Goal: Information Seeking & Learning: Check status

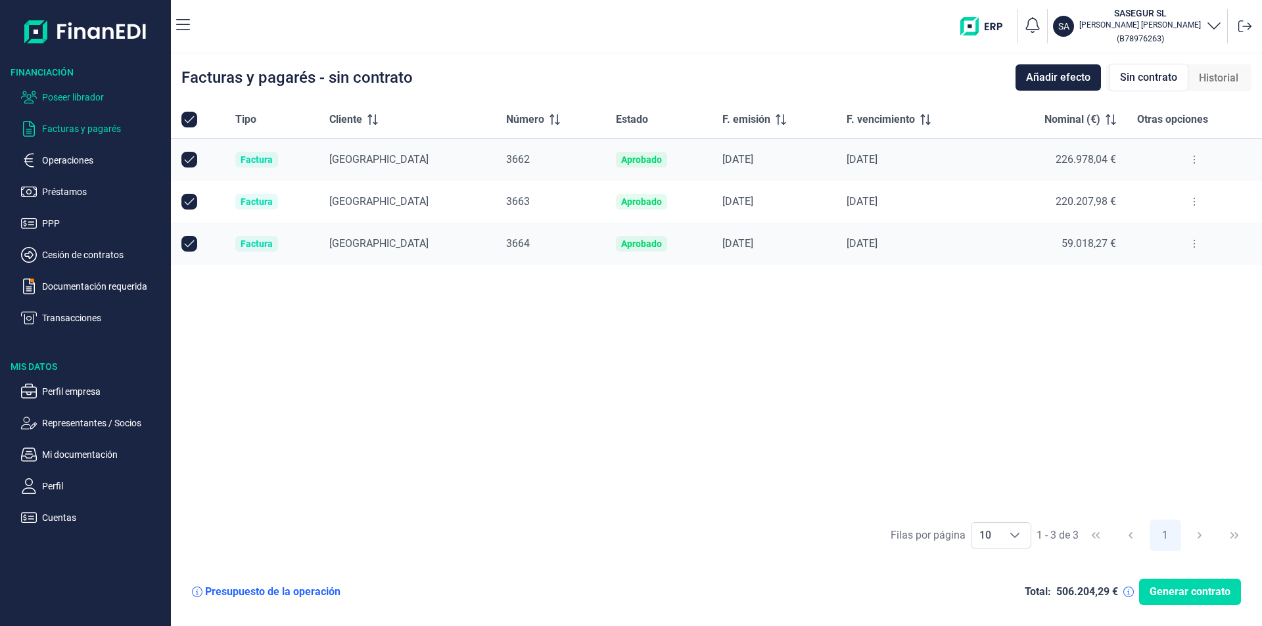
click at [80, 96] on p "Poseer librador" at bounding box center [104, 97] width 124 height 16
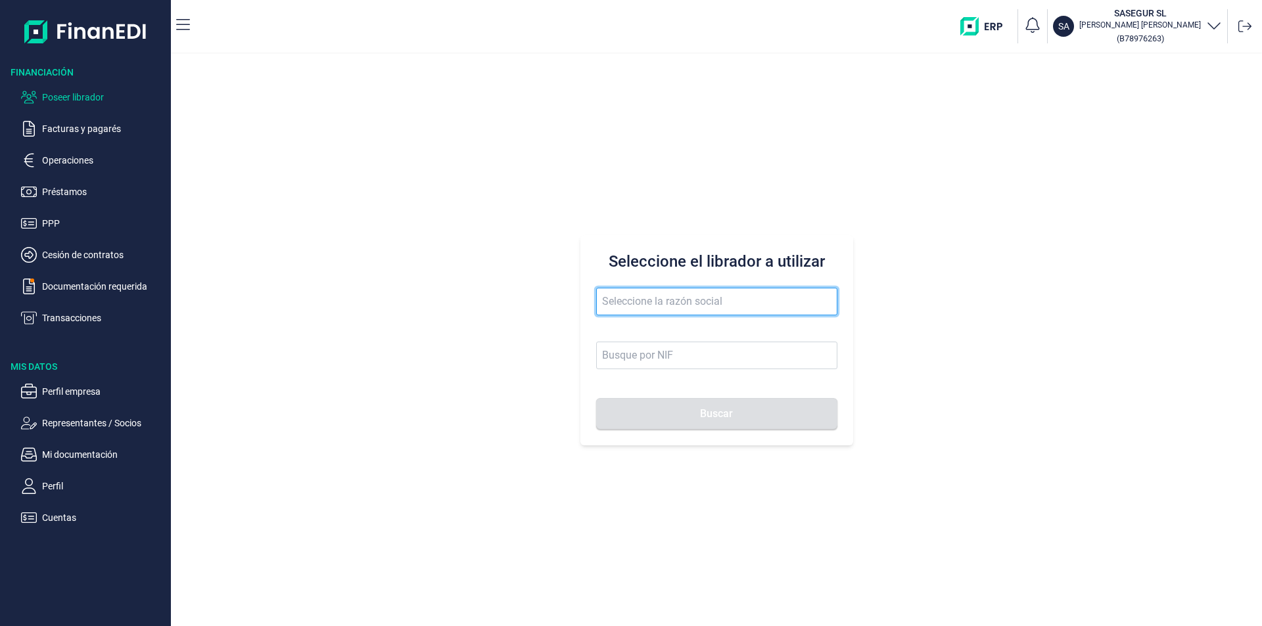
click at [641, 310] on input "text" at bounding box center [716, 302] width 241 height 28
click at [610, 302] on input "tumedia publi" at bounding box center [716, 302] width 241 height 28
click at [680, 302] on input "tu media publi" at bounding box center [716, 302] width 241 height 28
click at [632, 306] on input "tu media publi" at bounding box center [716, 302] width 241 height 28
click at [613, 302] on input "tu media publi" at bounding box center [716, 302] width 241 height 28
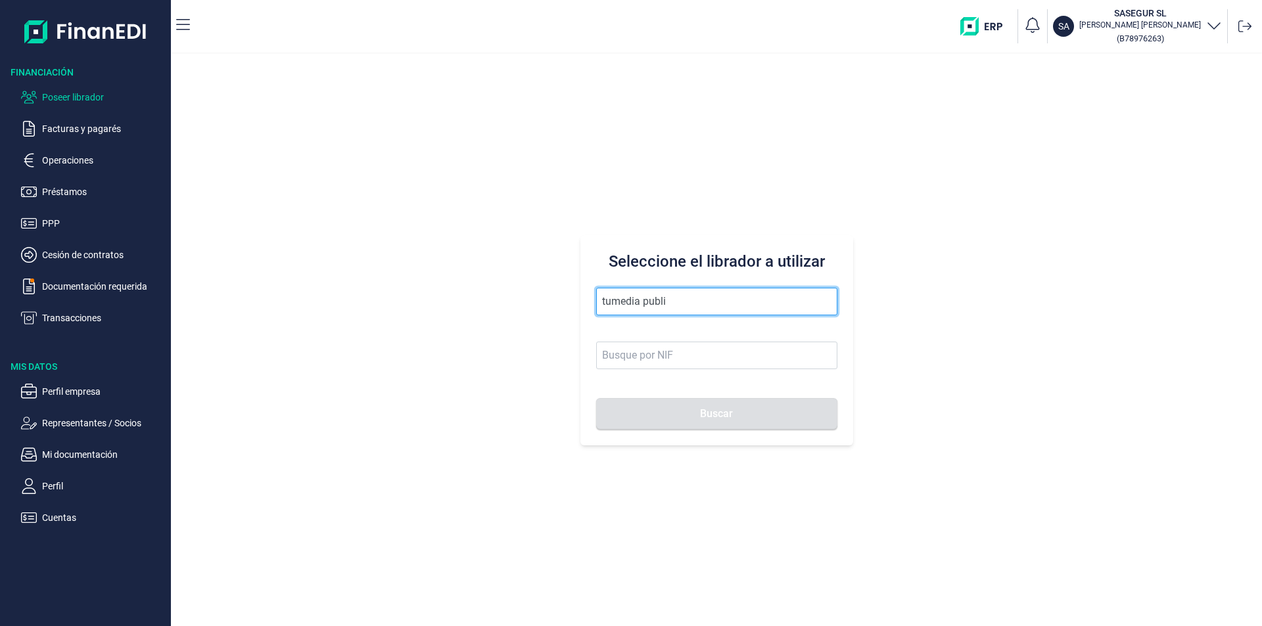
click at [638, 300] on input "tumedia publi" at bounding box center [716, 302] width 241 height 28
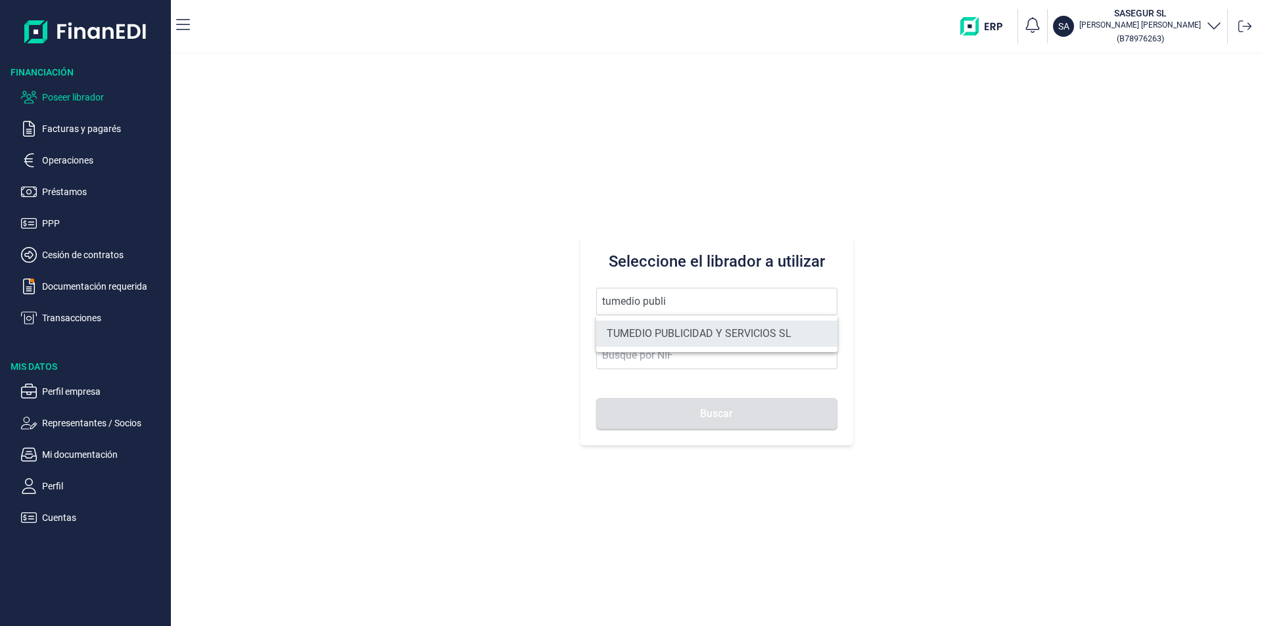
click at [676, 335] on li "TUMEDIO PUBLICIDAD Y SERVICIOS SL" at bounding box center [716, 334] width 241 height 26
type input "TUMEDIO PUBLICIDAD Y SERVICIOS SL"
type input "B86892080"
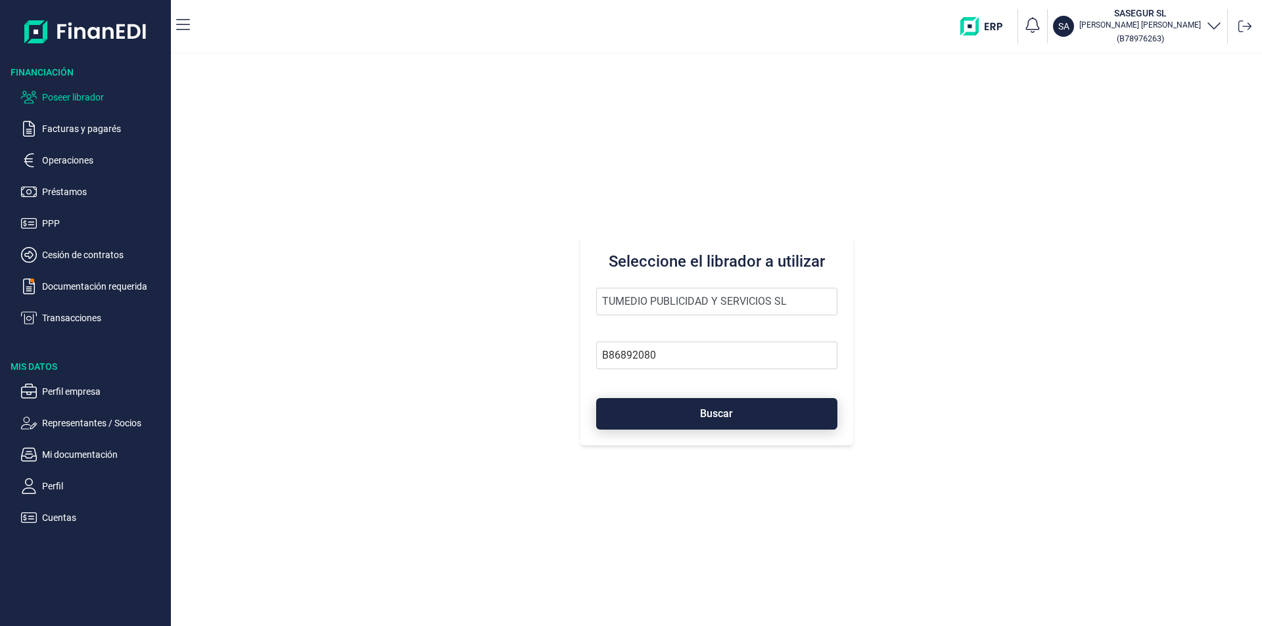
click at [692, 416] on button "Buscar" at bounding box center [716, 414] width 241 height 32
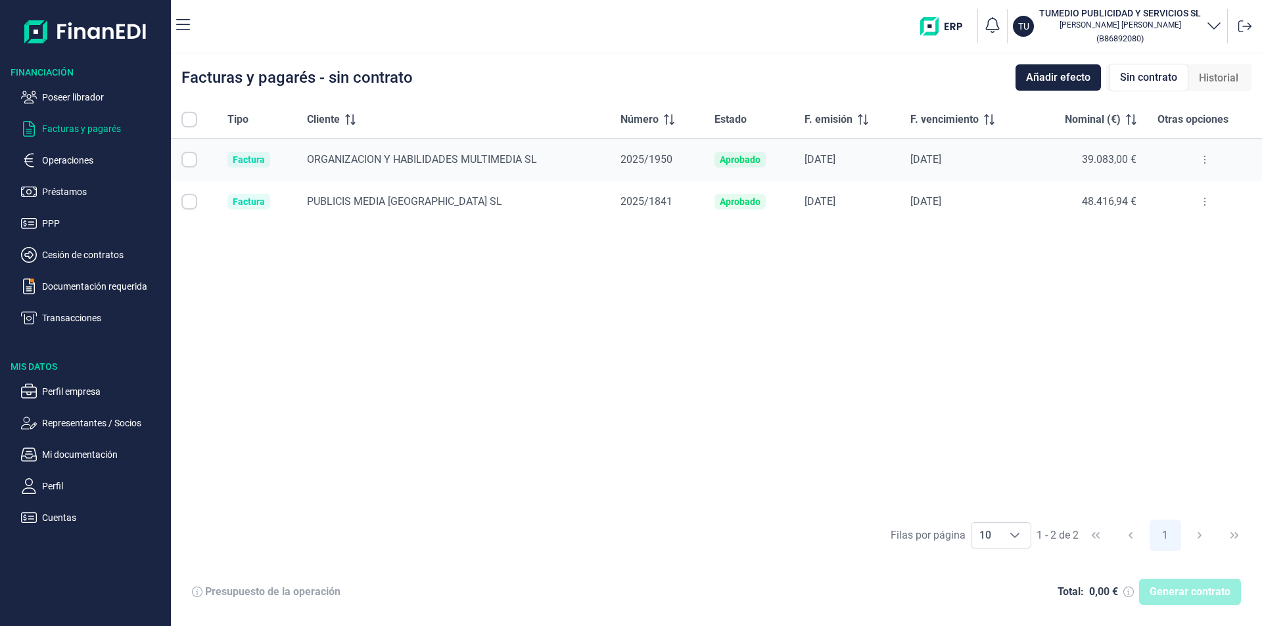
checkbox input "true"
click at [97, 98] on p "Poseer librador" at bounding box center [104, 97] width 124 height 16
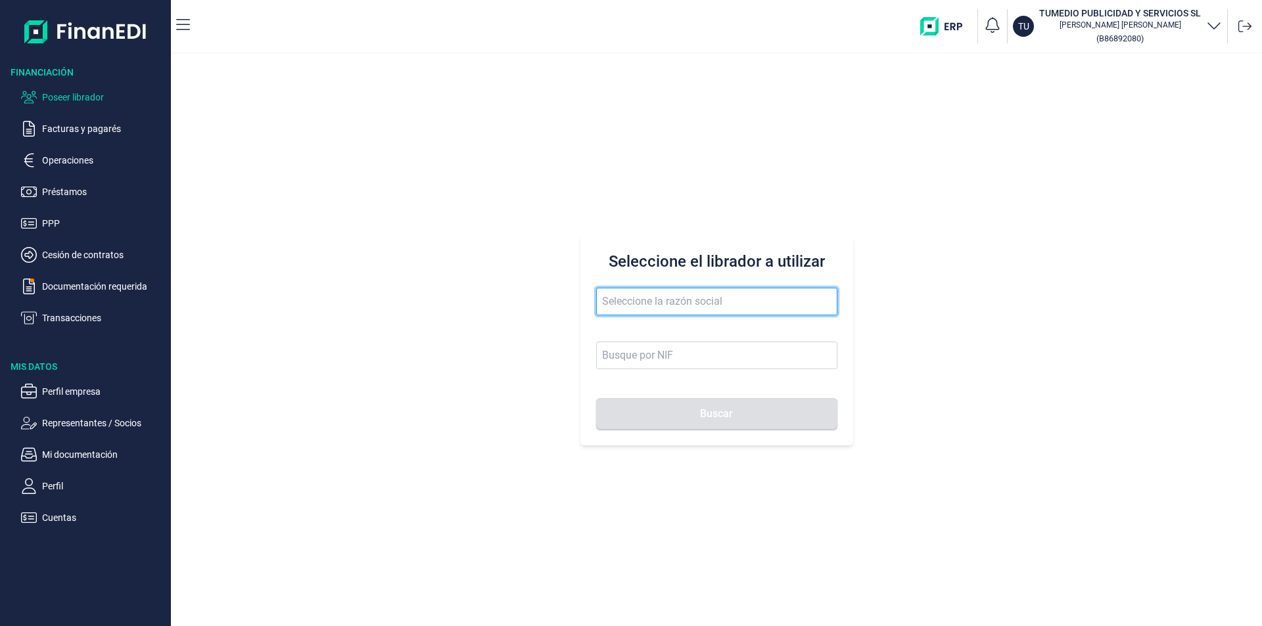
click at [630, 308] on input "text" at bounding box center [716, 302] width 241 height 28
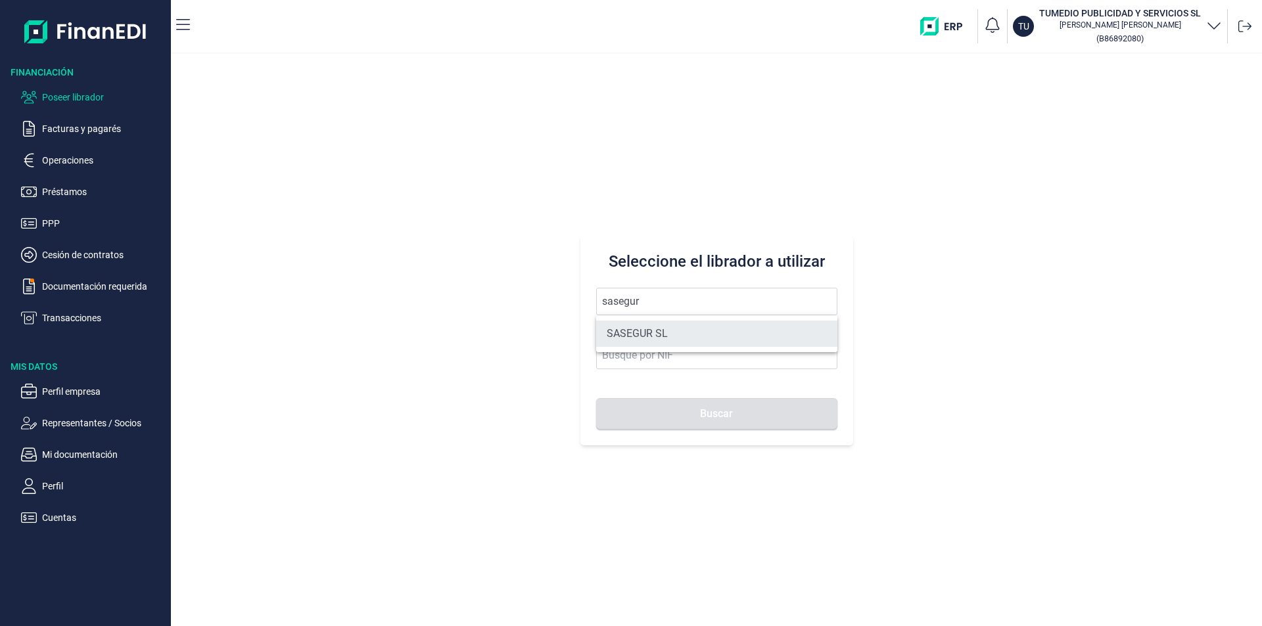
click at [654, 333] on li "SASEGUR SL" at bounding box center [716, 334] width 241 height 26
type input "SASEGUR SL"
type input "B78976263"
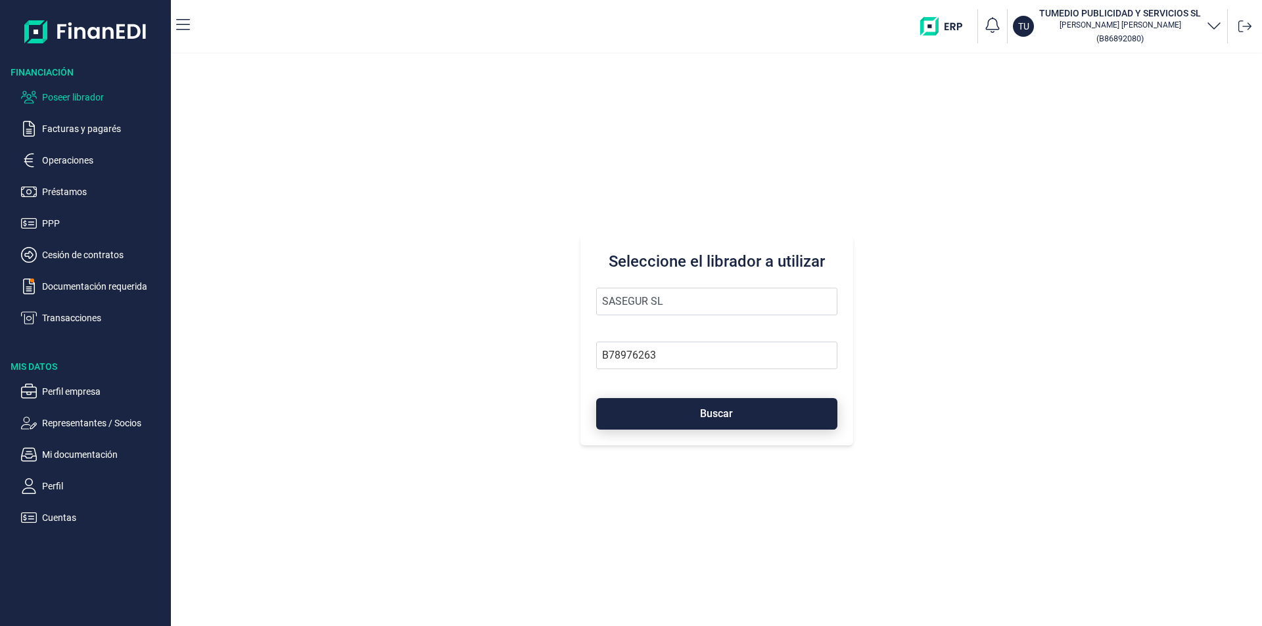
click at [656, 417] on button "Buscar" at bounding box center [716, 414] width 241 height 32
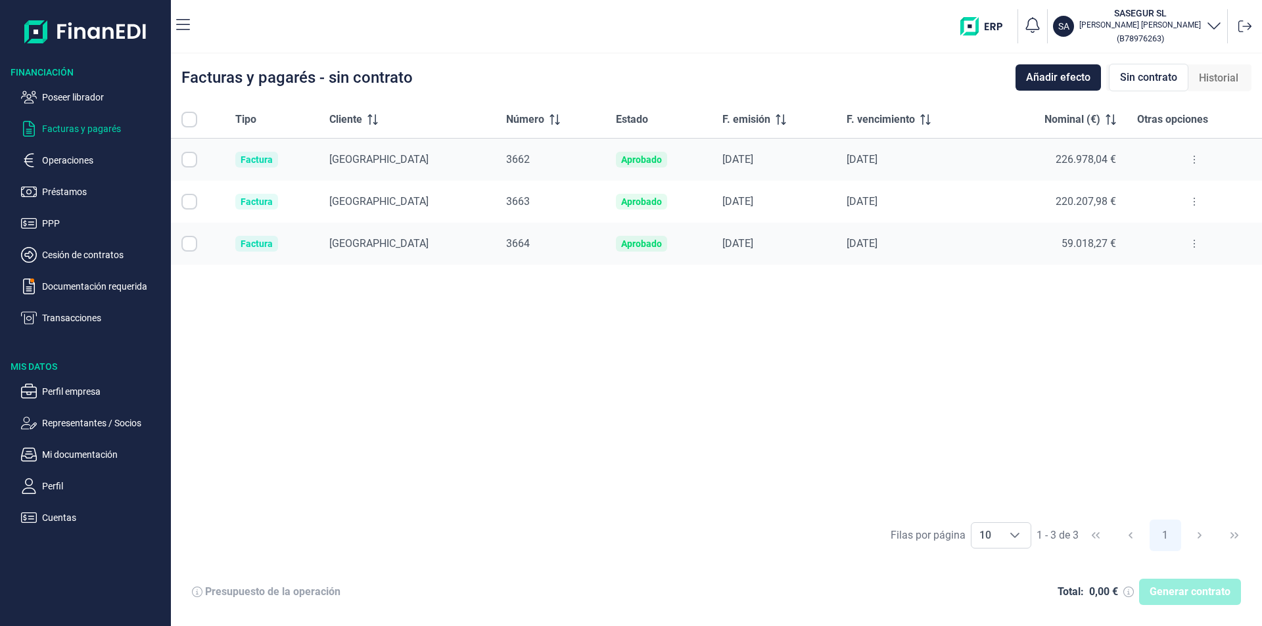
checkbox input "true"
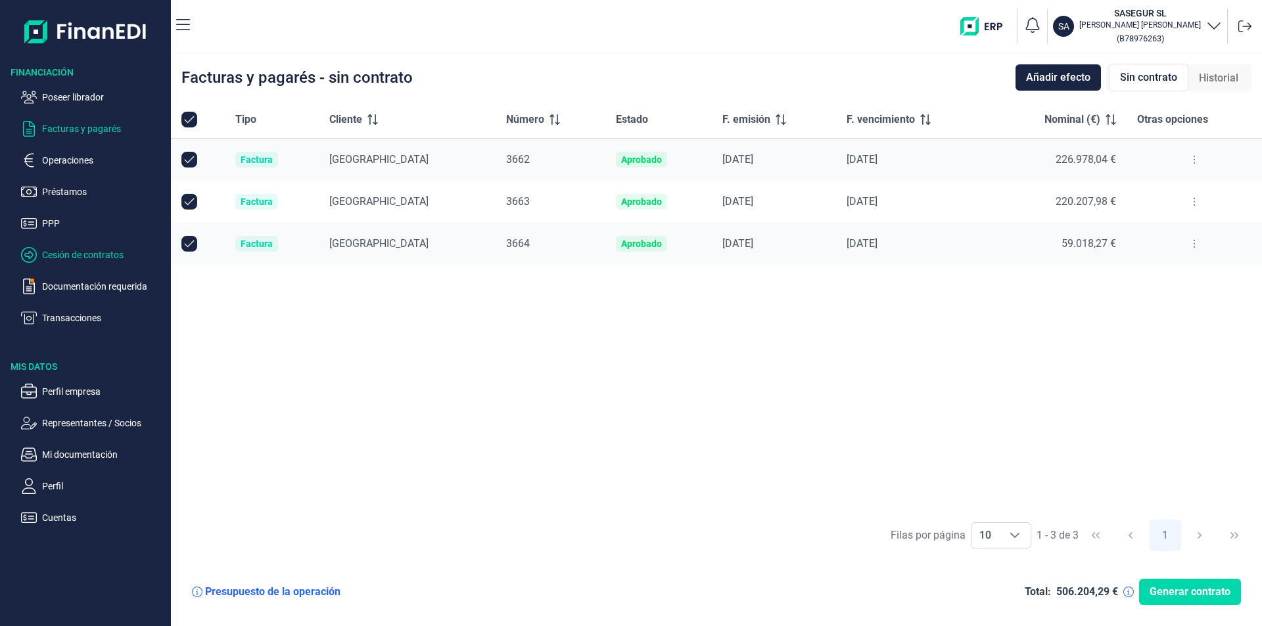
click at [77, 250] on p "Cesión de contratos" at bounding box center [104, 255] width 124 height 16
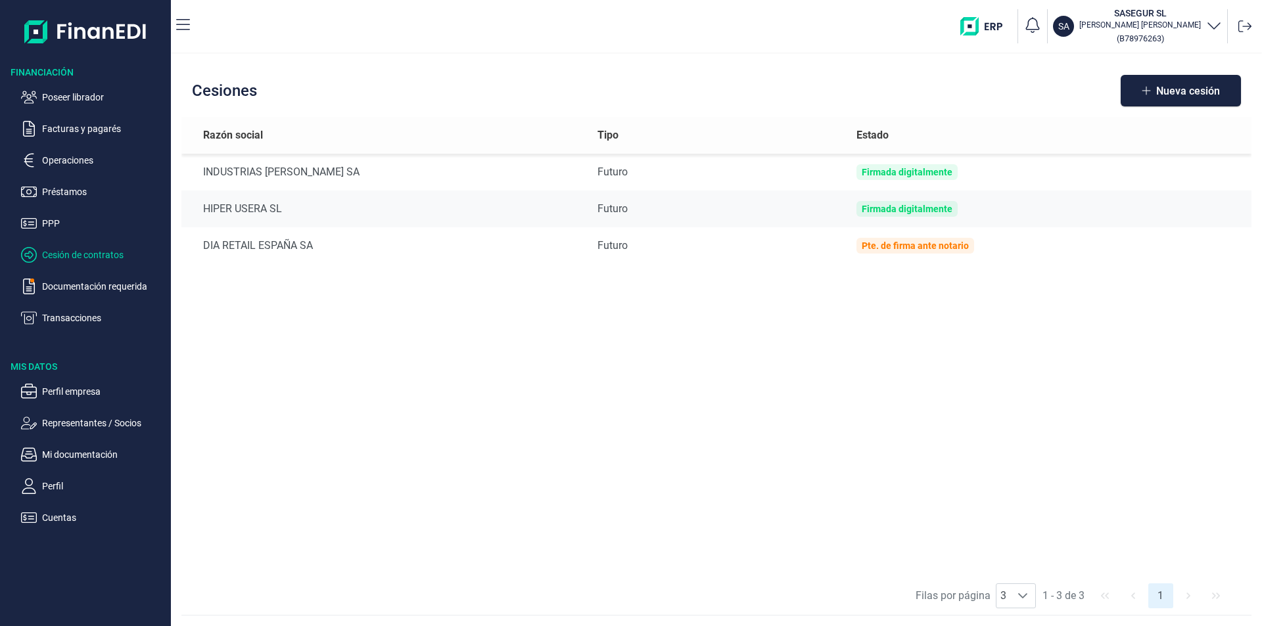
click at [555, 461] on div "Razón social Tipo Estado INDUSTRIAS [PERSON_NAME] SA Futuro Firmada digitalment…" at bounding box center [716, 347] width 1070 height 460
click at [432, 348] on div "Razón social Tipo Estado INDUSTRIAS [PERSON_NAME] SA Futuro Firmada digitalment…" at bounding box center [716, 347] width 1070 height 460
click at [76, 93] on p "Poseer librador" at bounding box center [104, 97] width 124 height 16
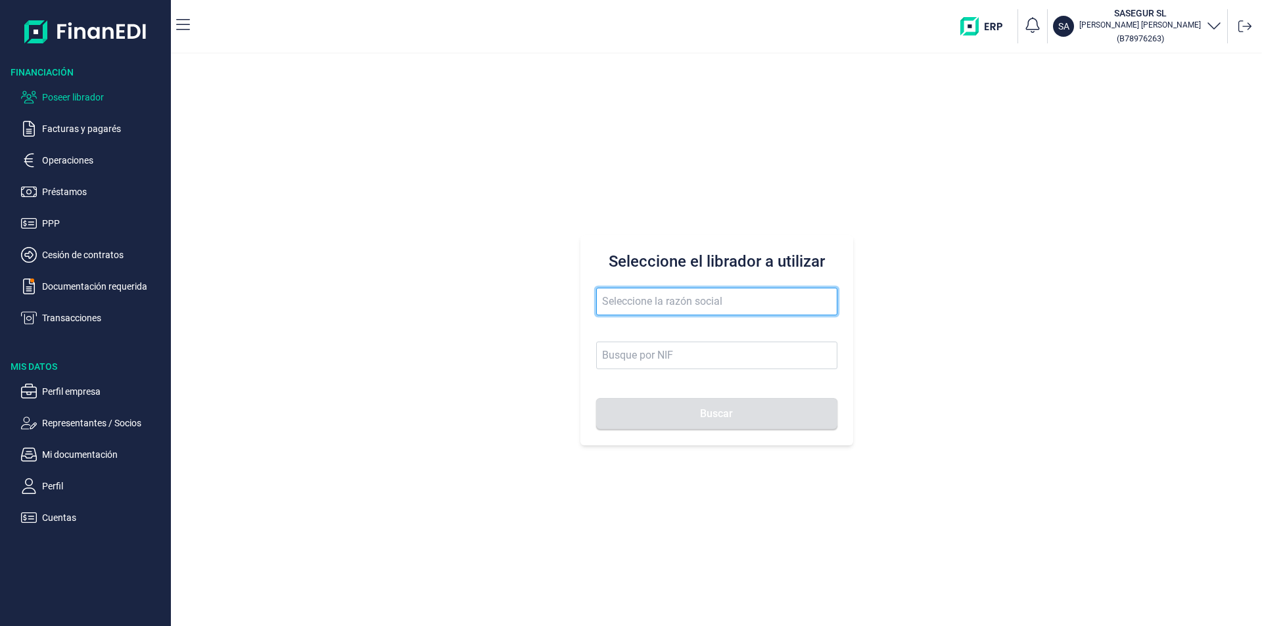
click at [610, 304] on input "text" at bounding box center [716, 302] width 241 height 28
click at [676, 301] on input "laurens concep" at bounding box center [716, 302] width 241 height 28
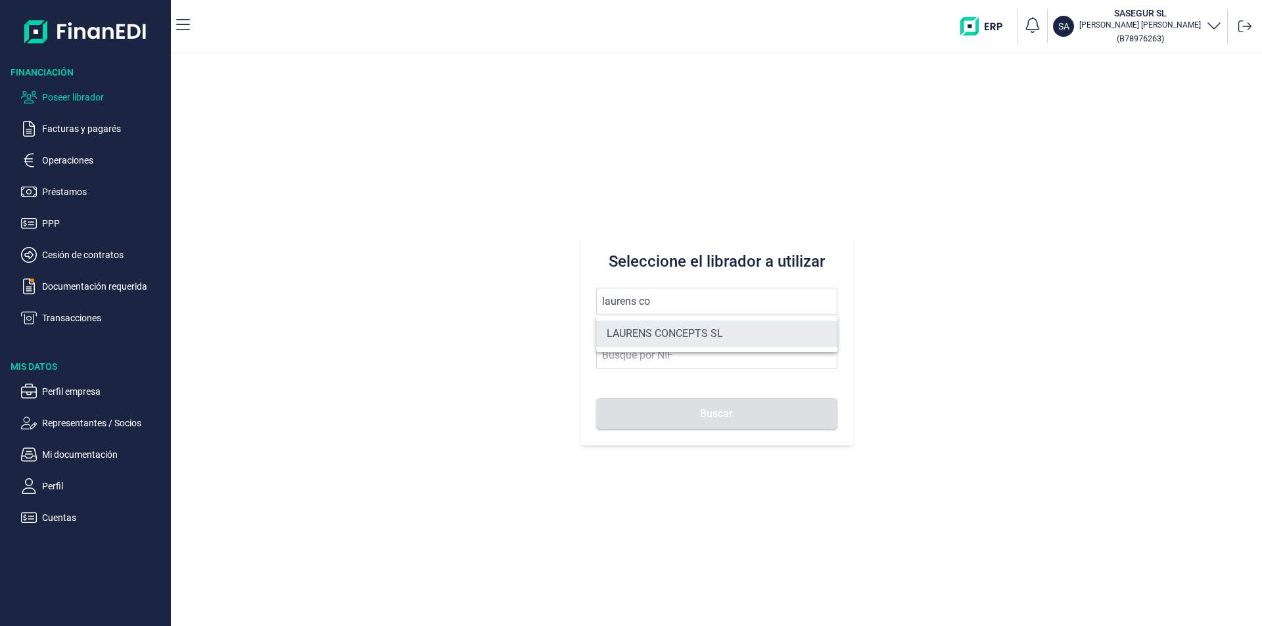
click at [685, 331] on li "LAURENS CONCEPTS SL" at bounding box center [716, 334] width 241 height 26
type input "LAURENS CONCEPTS SL"
type input "B66109042"
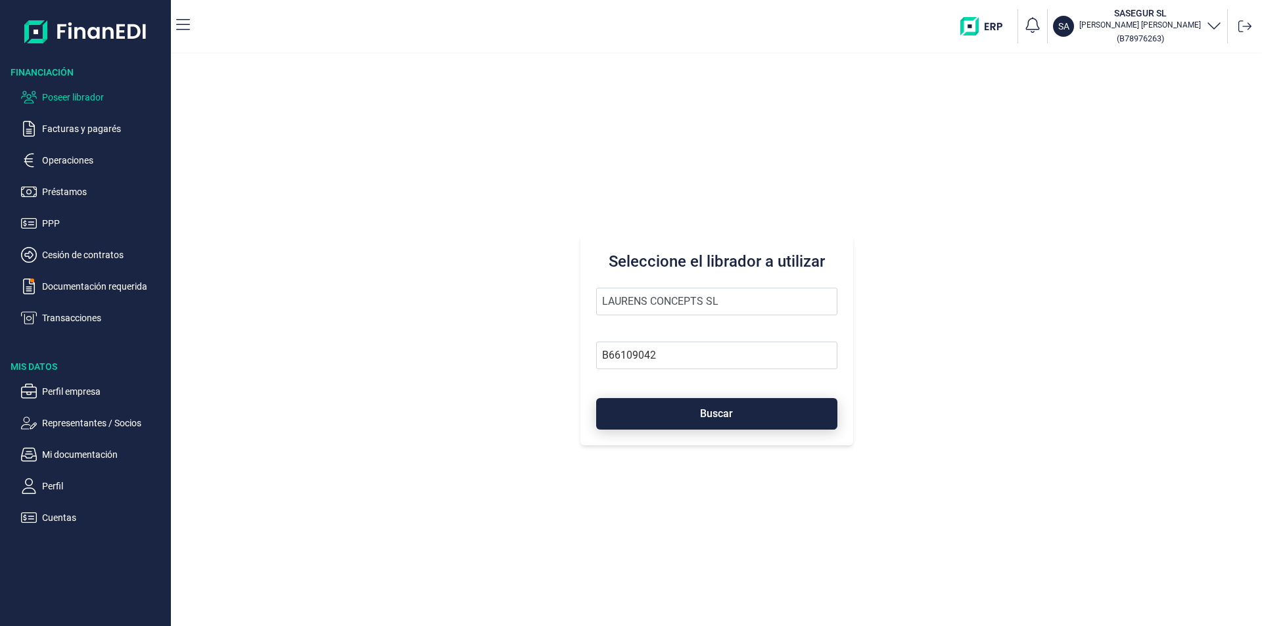
click at [701, 421] on button "Buscar" at bounding box center [716, 414] width 241 height 32
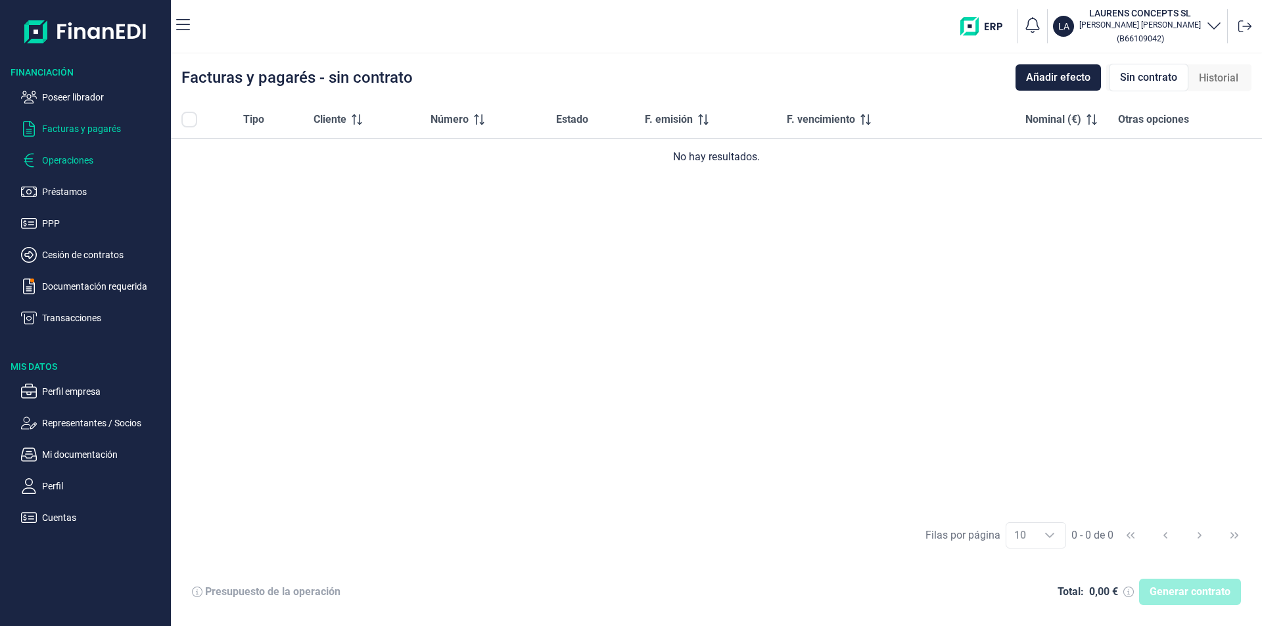
click at [56, 159] on p "Operaciones" at bounding box center [104, 160] width 124 height 16
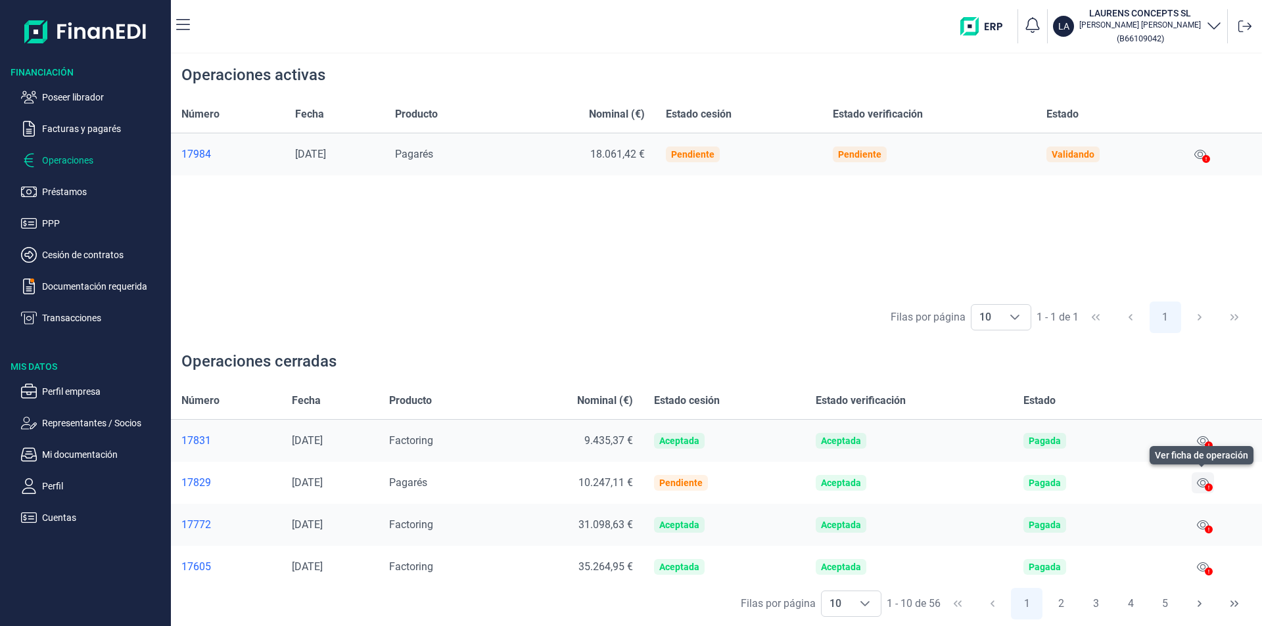
click at [1199, 482] on icon at bounding box center [1203, 482] width 12 height 9
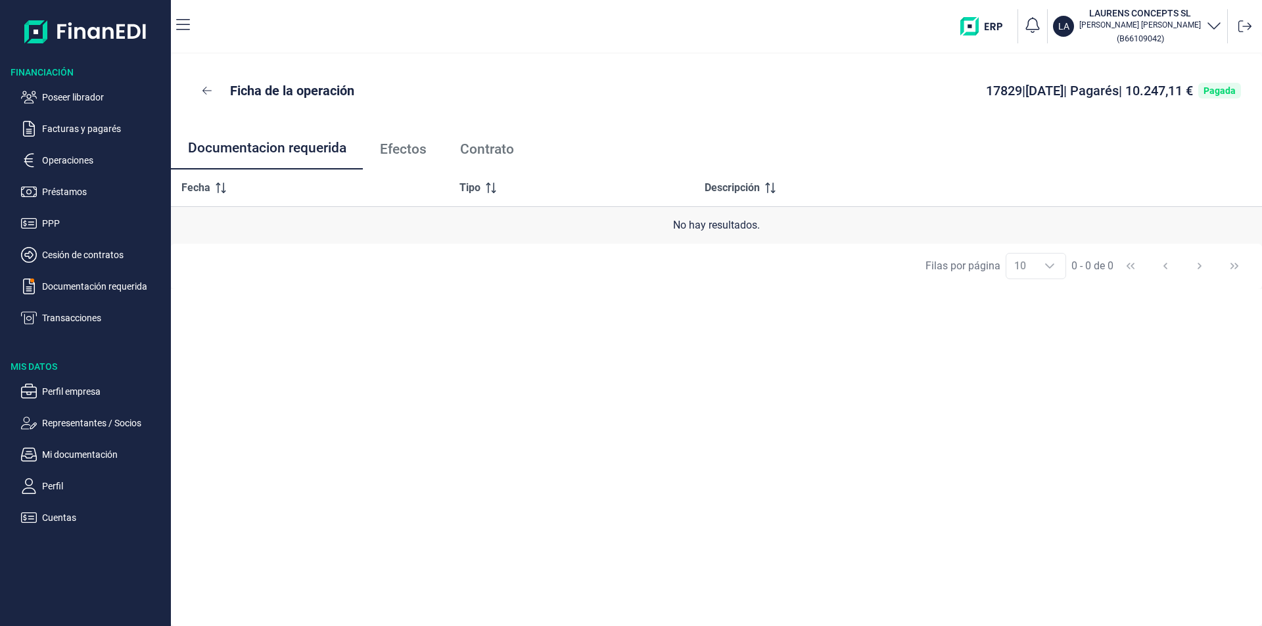
click at [421, 147] on span "Efectos" at bounding box center [403, 150] width 47 height 14
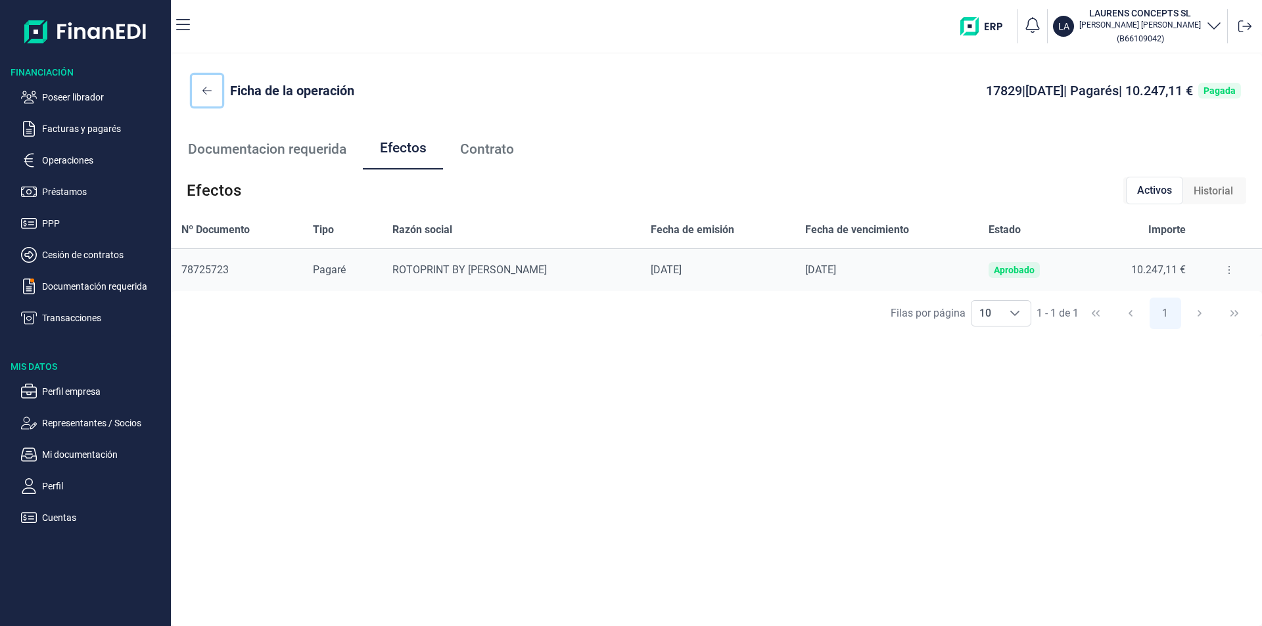
click at [205, 87] on icon at bounding box center [206, 90] width 9 height 11
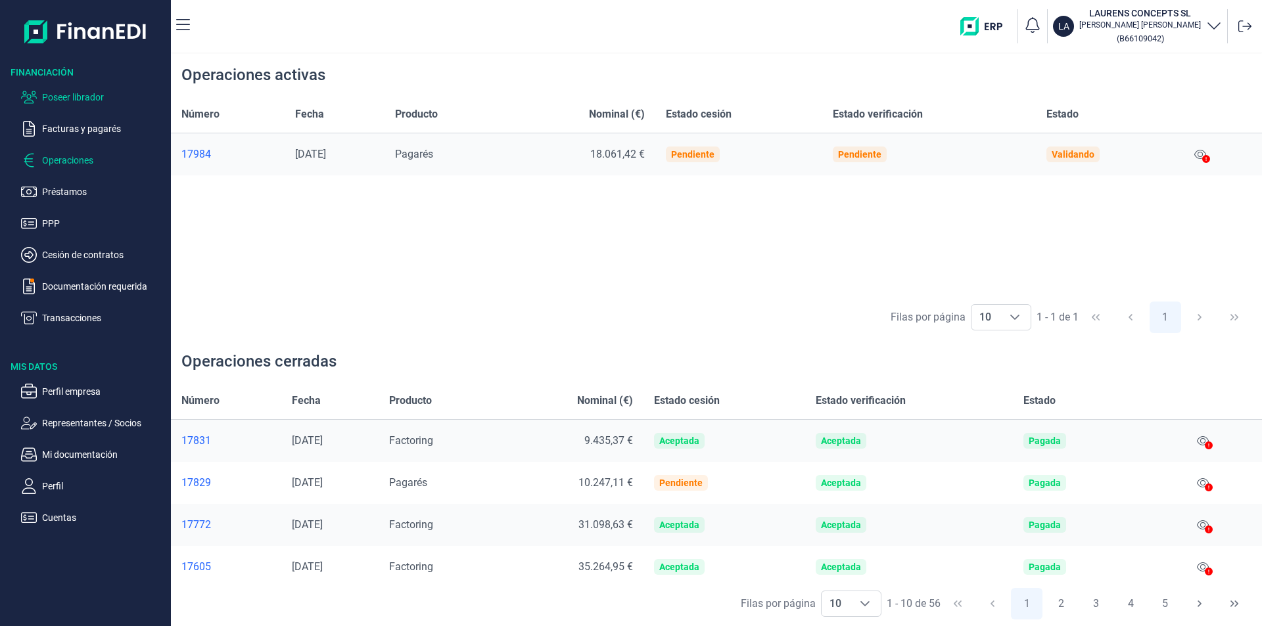
click at [92, 93] on p "Poseer librador" at bounding box center [104, 97] width 124 height 16
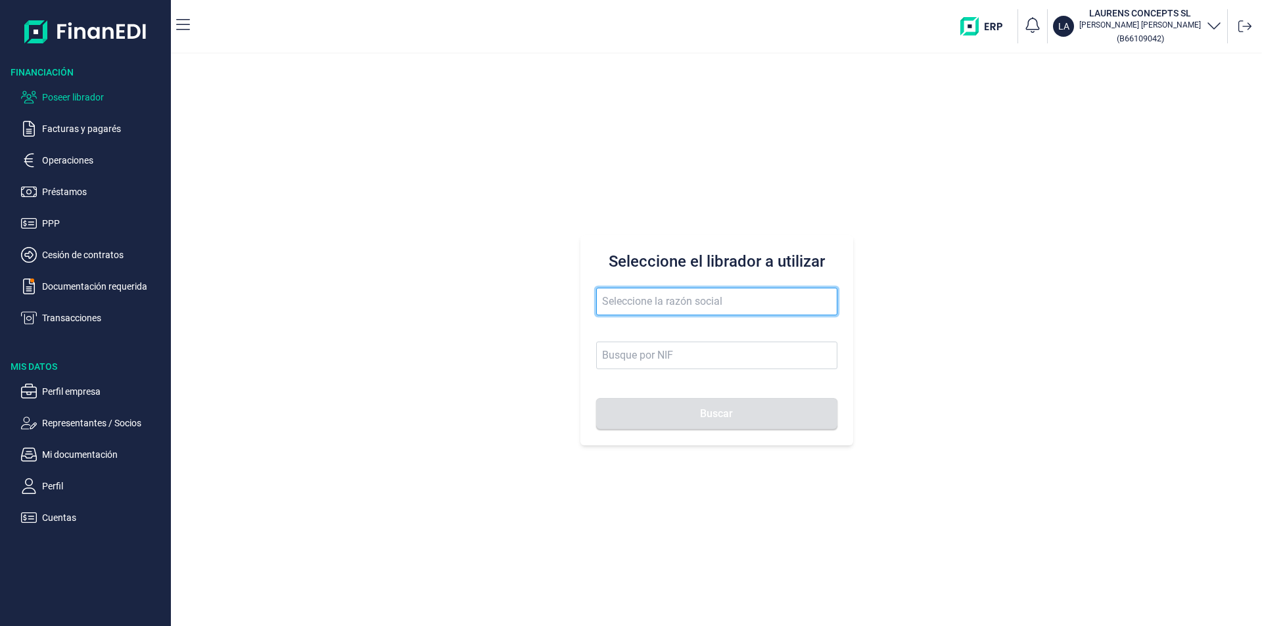
click at [625, 300] on input "text" at bounding box center [716, 302] width 241 height 28
click at [706, 302] on input "obras y contratas muki" at bounding box center [716, 302] width 241 height 28
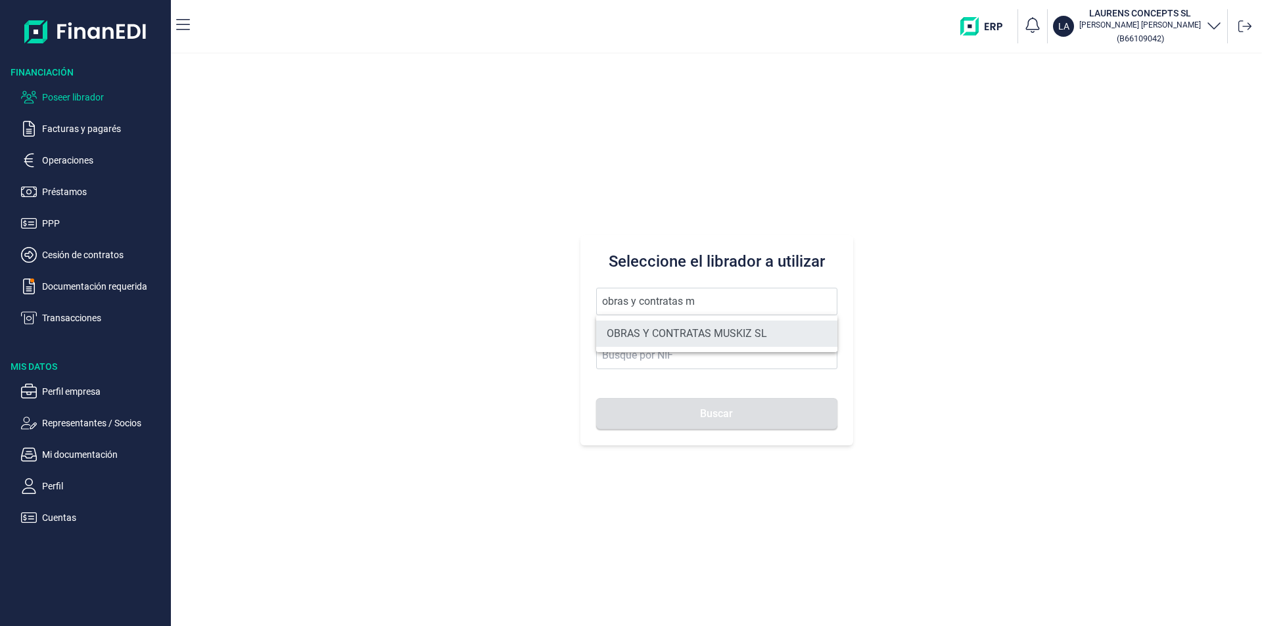
click at [718, 331] on li "OBRAS Y CONTRATAS MUSKIZ SL" at bounding box center [716, 334] width 241 height 26
type input "OBRAS Y CONTRATAS MUSKIZ SL"
type input "B95673927"
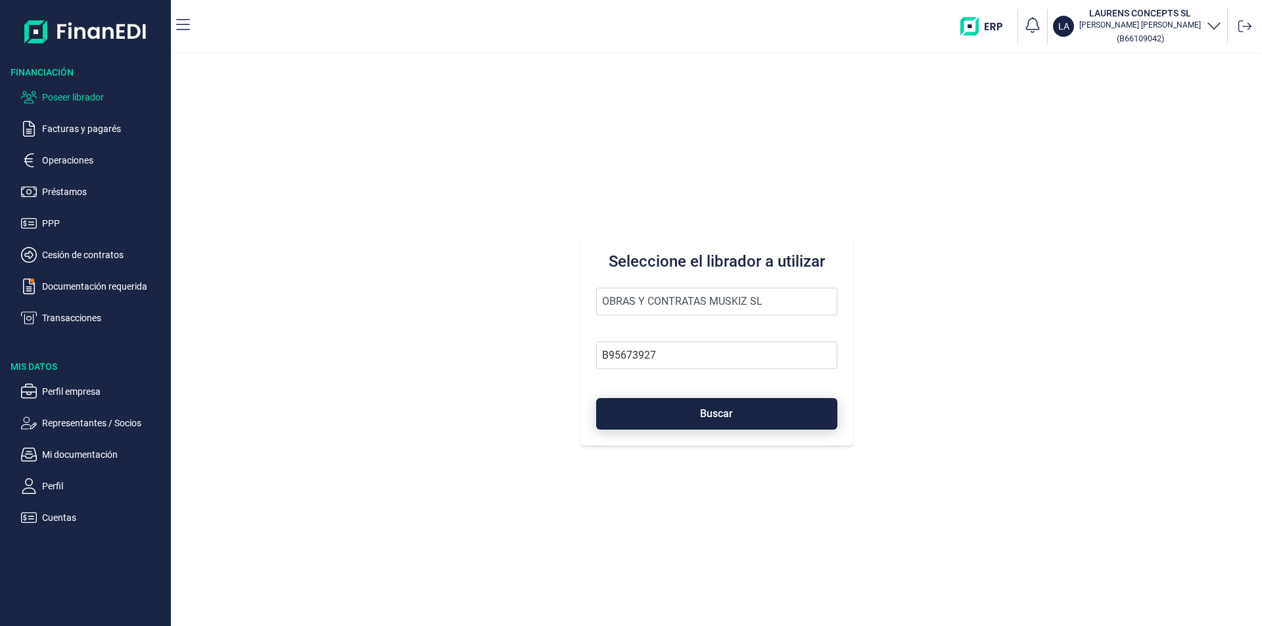
click at [709, 416] on span "Buscar" at bounding box center [716, 414] width 33 height 10
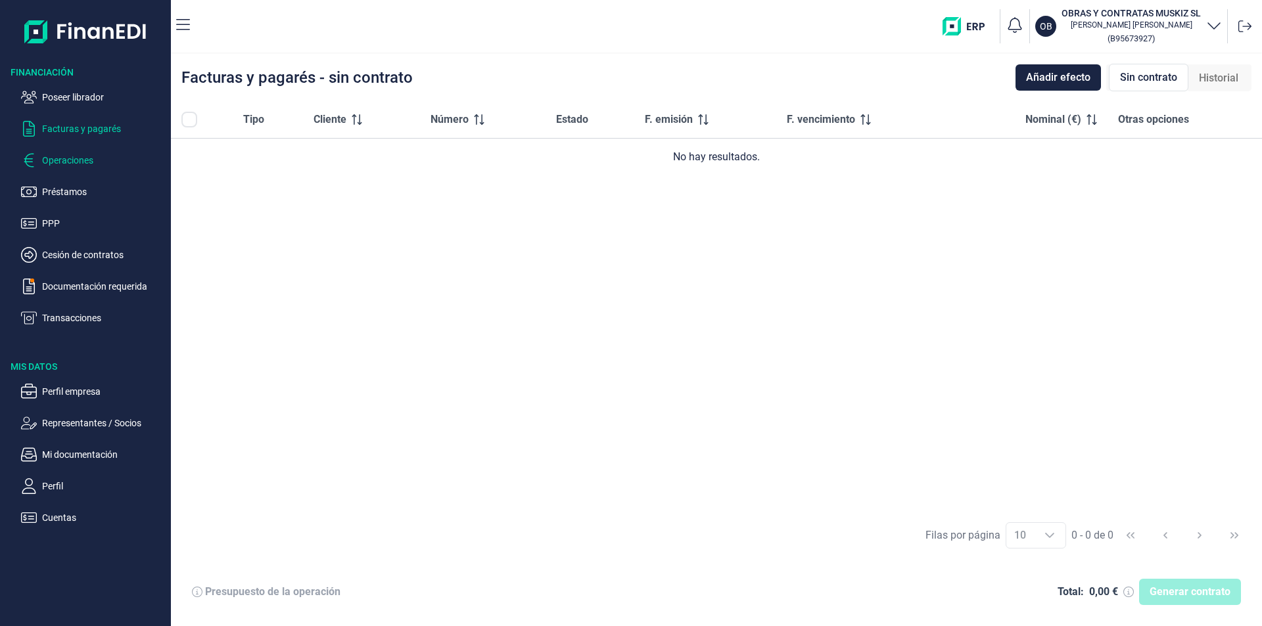
click at [81, 165] on p "Operaciones" at bounding box center [104, 160] width 124 height 16
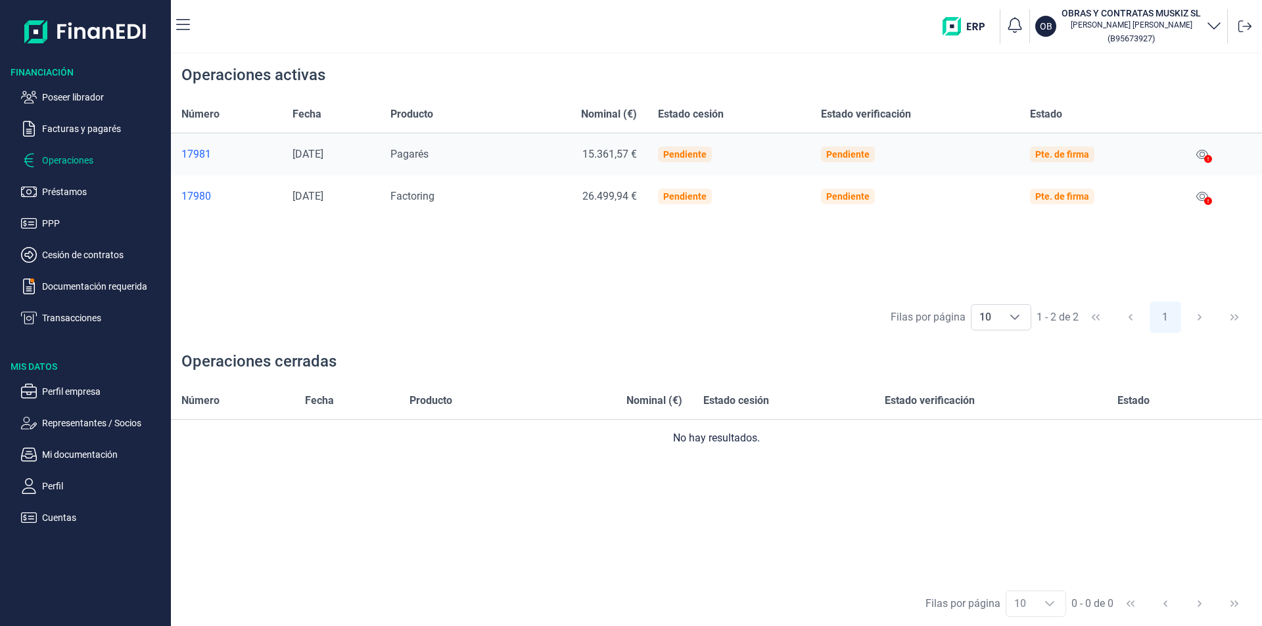
click at [1207, 154] on div at bounding box center [1208, 160] width 8 height 16
click at [1206, 154] on icon at bounding box center [1202, 154] width 12 height 11
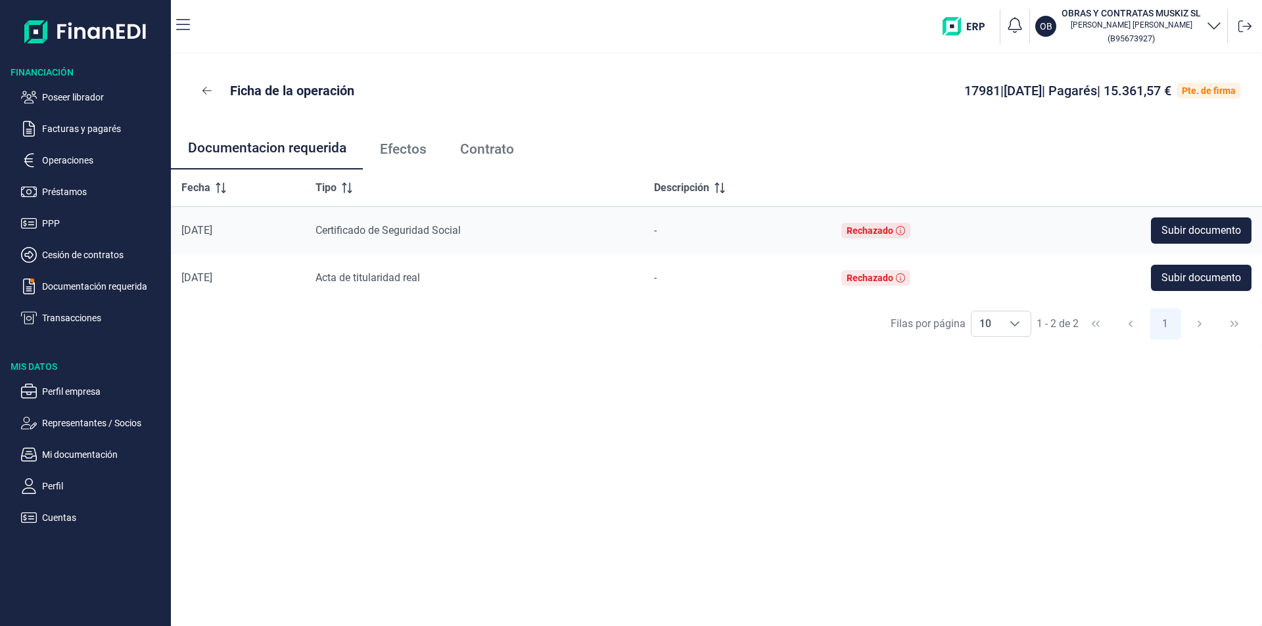
click at [418, 150] on span "Efectos" at bounding box center [403, 150] width 47 height 14
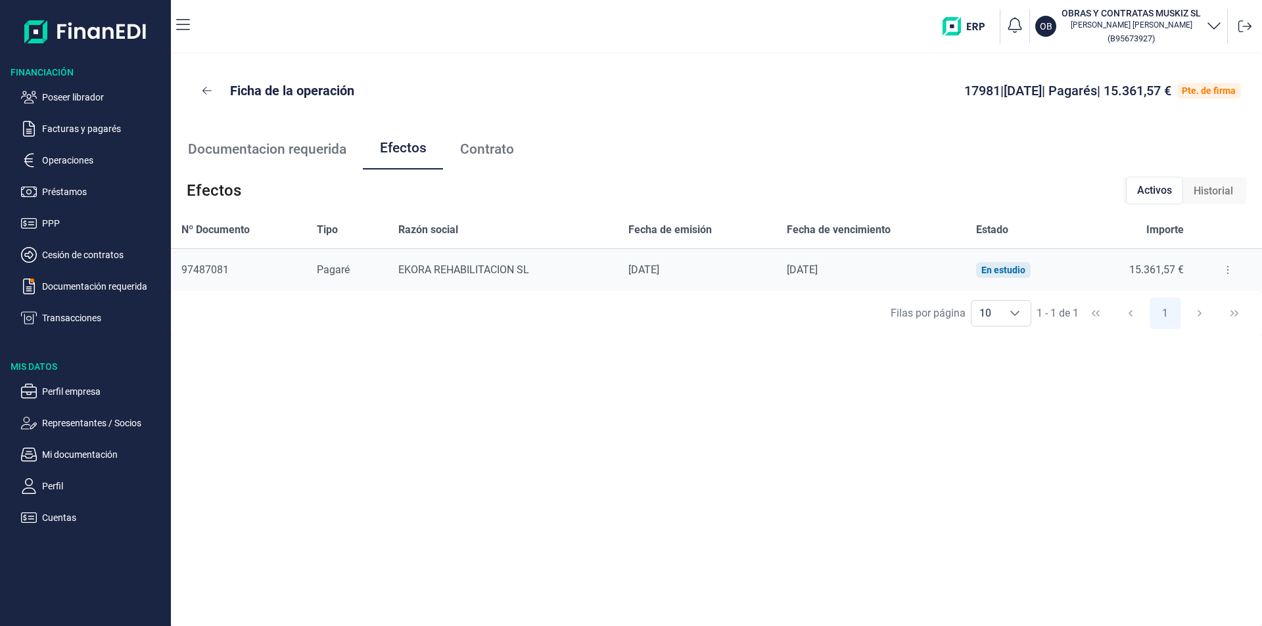
click at [1226, 268] on icon at bounding box center [1227, 270] width 3 height 11
click at [1177, 300] on span "Detalles efecto" at bounding box center [1185, 302] width 60 height 13
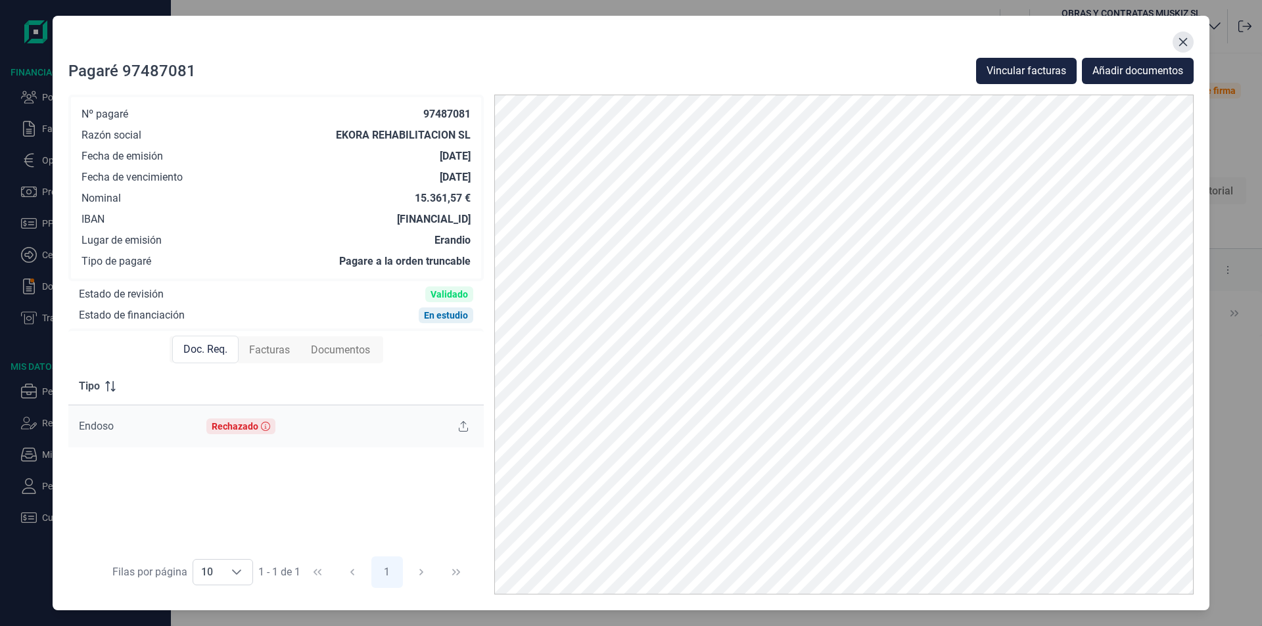
click at [1184, 43] on icon "Close" at bounding box center [1183, 42] width 9 height 9
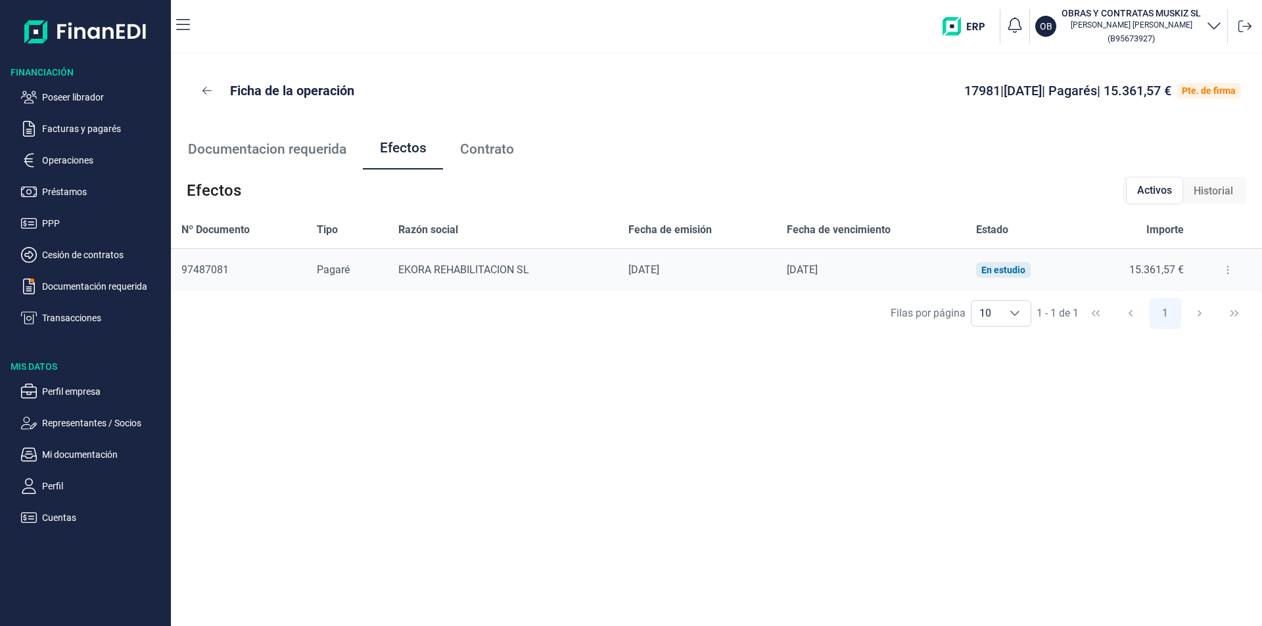
click at [479, 151] on span "Contrato" at bounding box center [487, 150] width 54 height 14
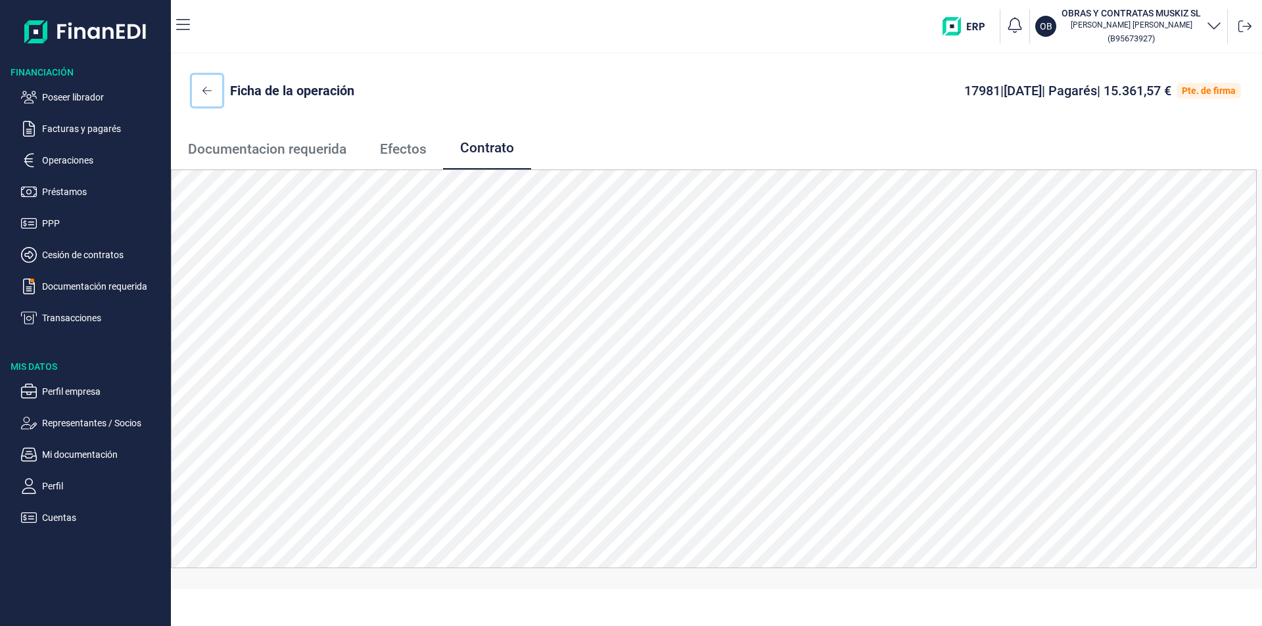
click at [206, 89] on icon at bounding box center [206, 90] width 9 height 11
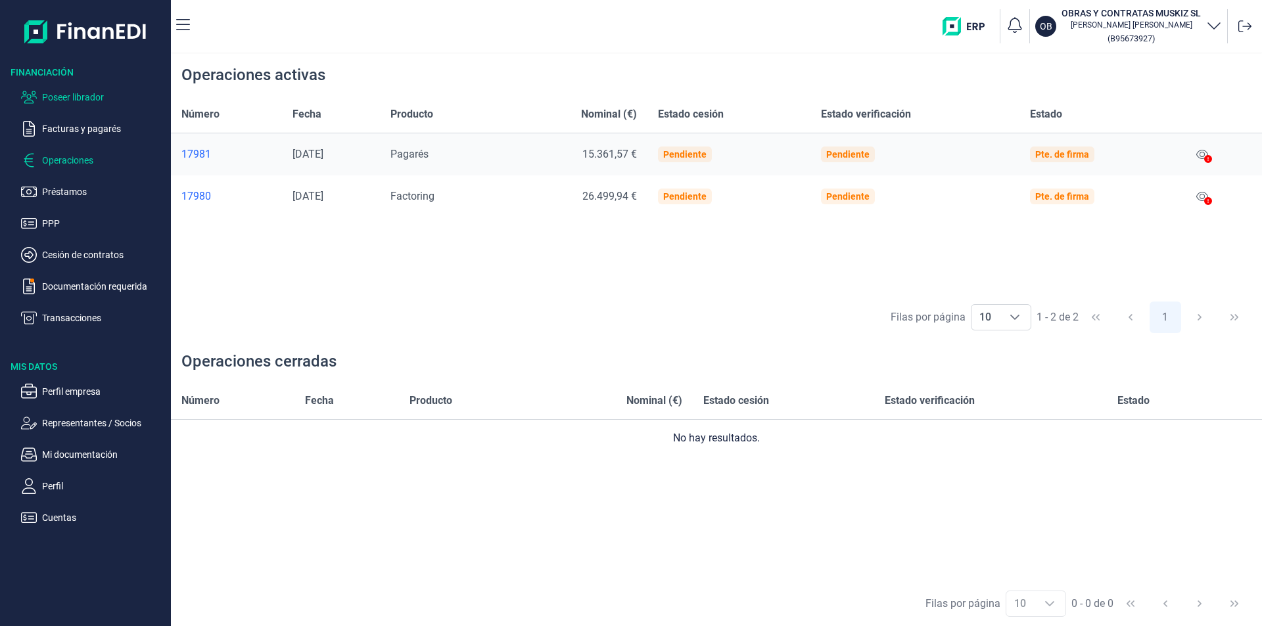
click at [88, 91] on p "Poseer librador" at bounding box center [104, 97] width 124 height 16
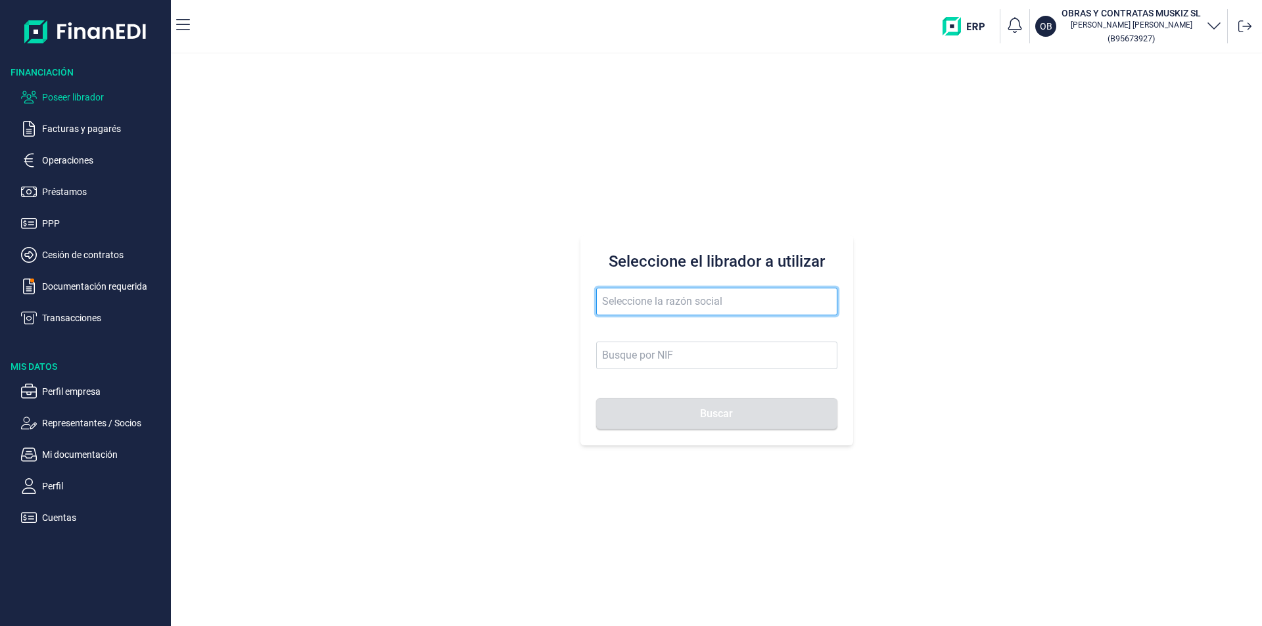
click at [611, 296] on input "text" at bounding box center [716, 302] width 241 height 28
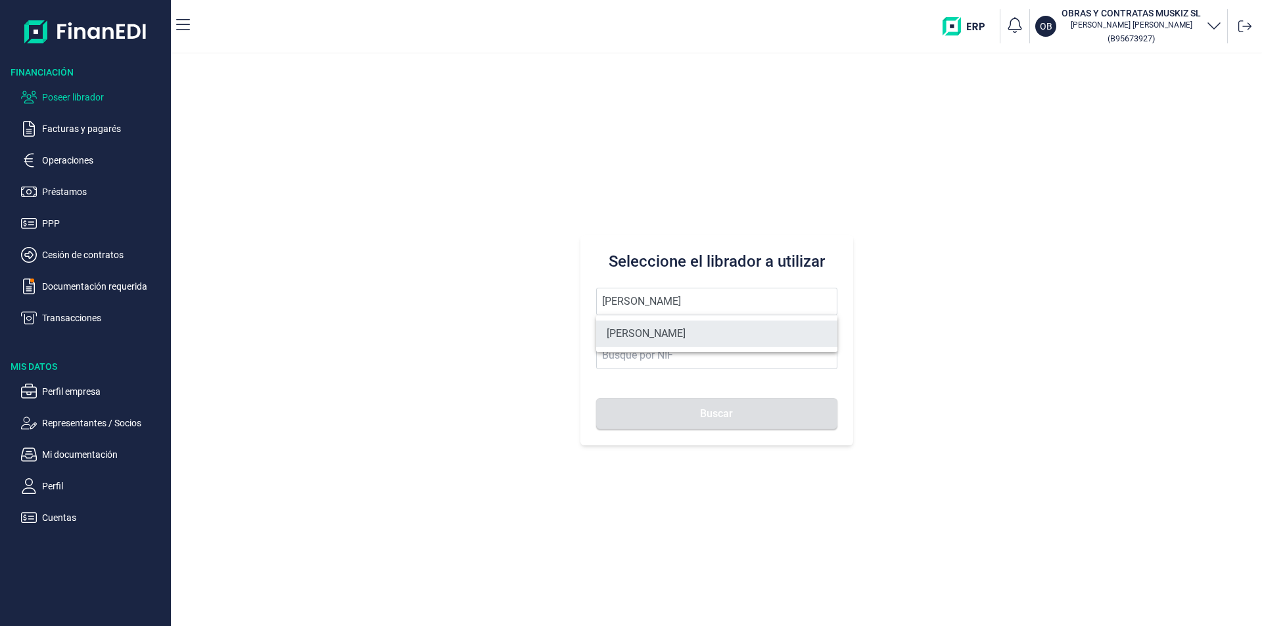
click at [672, 329] on li "[PERSON_NAME]" at bounding box center [716, 334] width 241 height 26
type input "[PERSON_NAME]"
type input "75931982N"
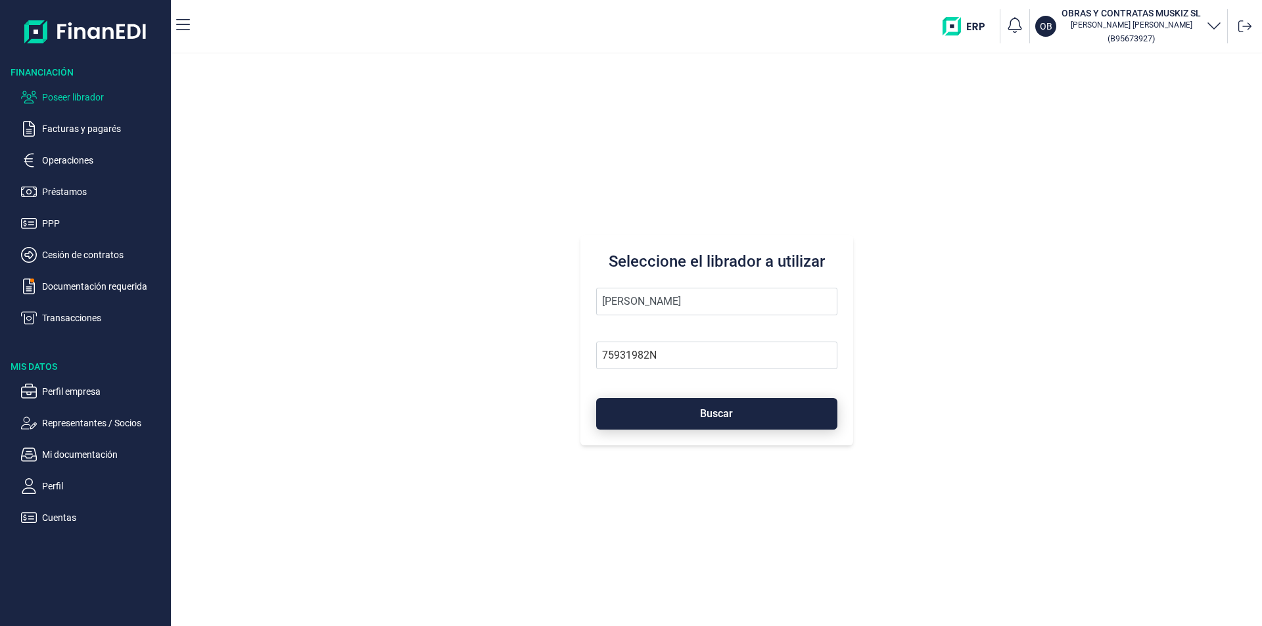
click at [691, 411] on button "Buscar" at bounding box center [716, 414] width 241 height 32
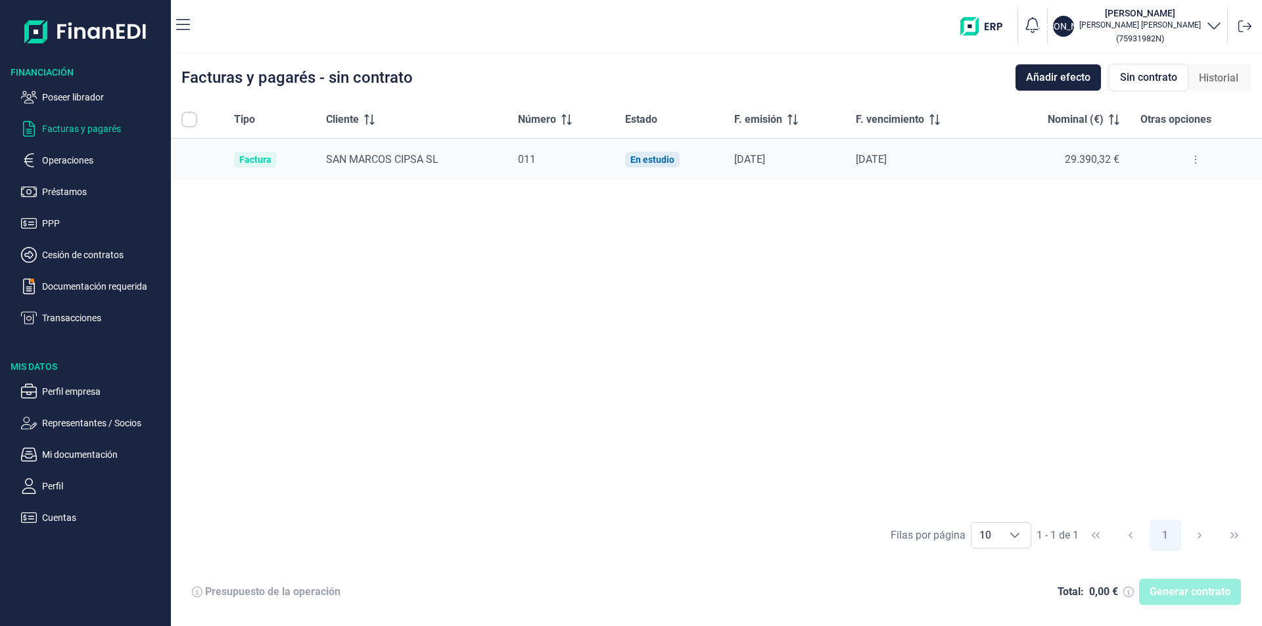
click at [1197, 158] on button at bounding box center [1196, 159] width 24 height 21
click at [1169, 190] on span "Ver detalle de la factura" at bounding box center [1148, 192] width 96 height 13
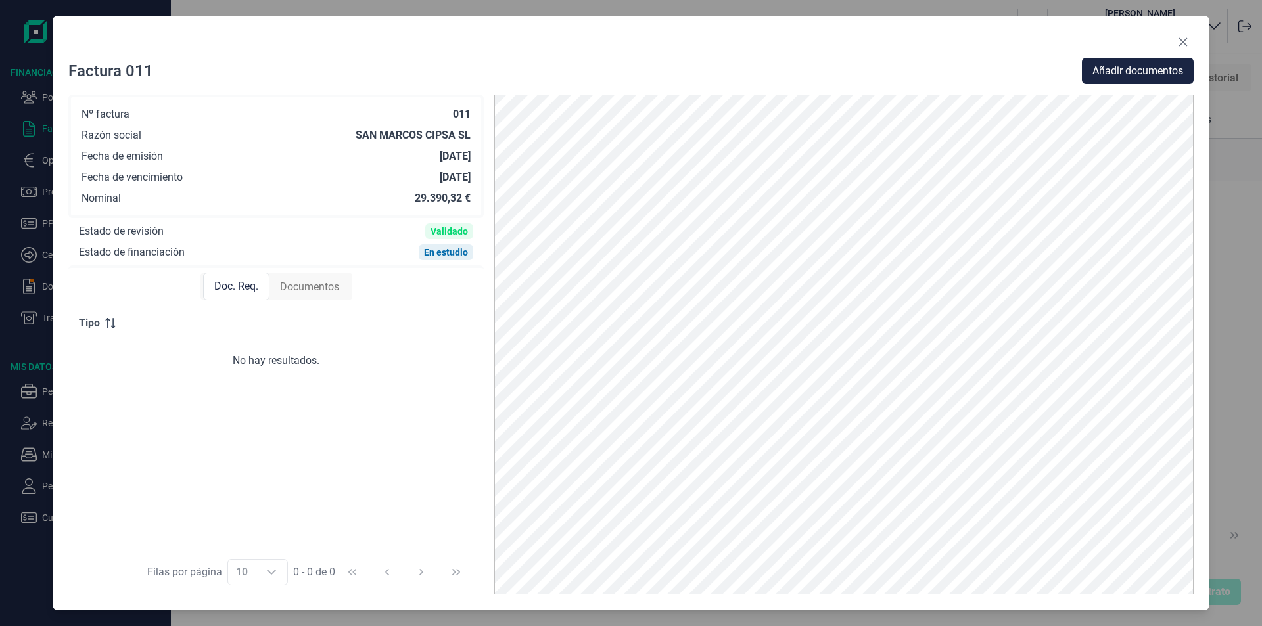
click at [1182, 39] on icon "Close" at bounding box center [1183, 42] width 11 height 11
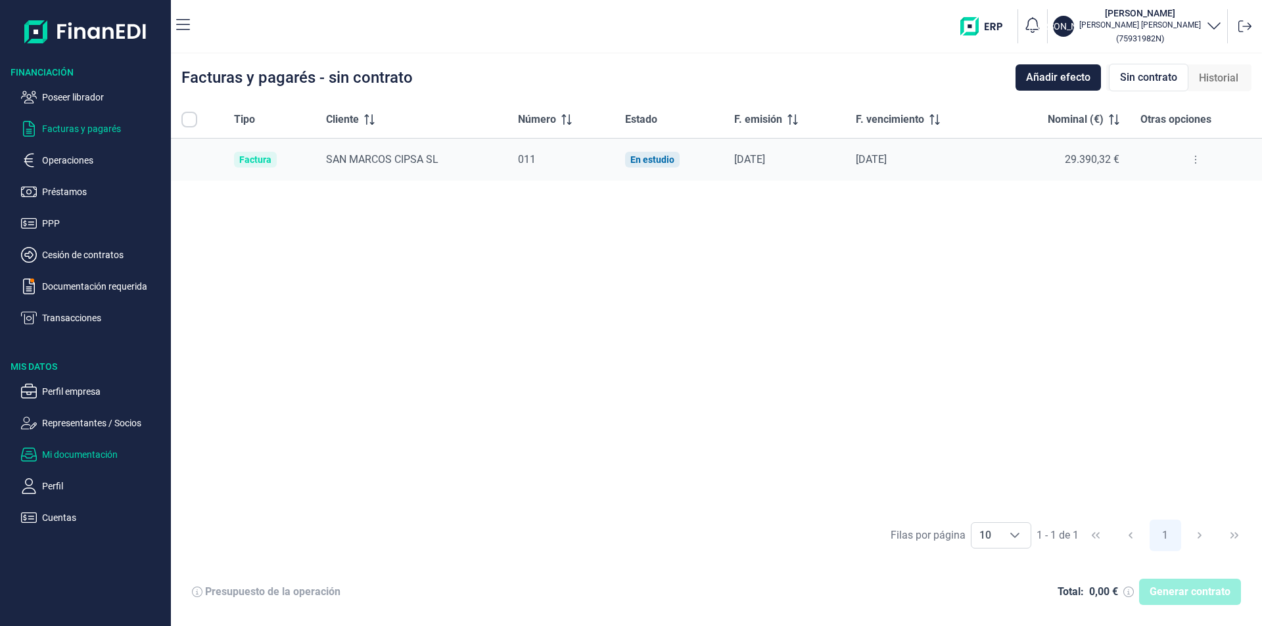
drag, startPoint x: 76, startPoint y: 454, endPoint x: 91, endPoint y: 450, distance: 15.6
click at [77, 454] on p "Mi documentación" at bounding box center [104, 455] width 124 height 16
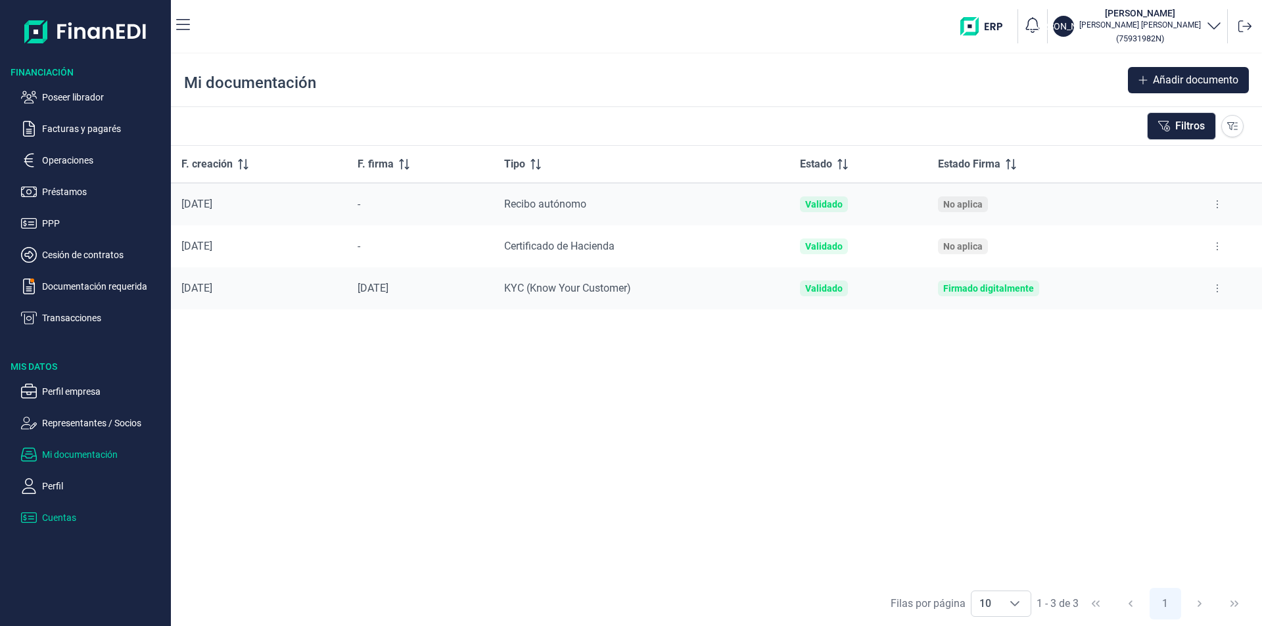
click at [56, 518] on p "Cuentas" at bounding box center [104, 518] width 124 height 16
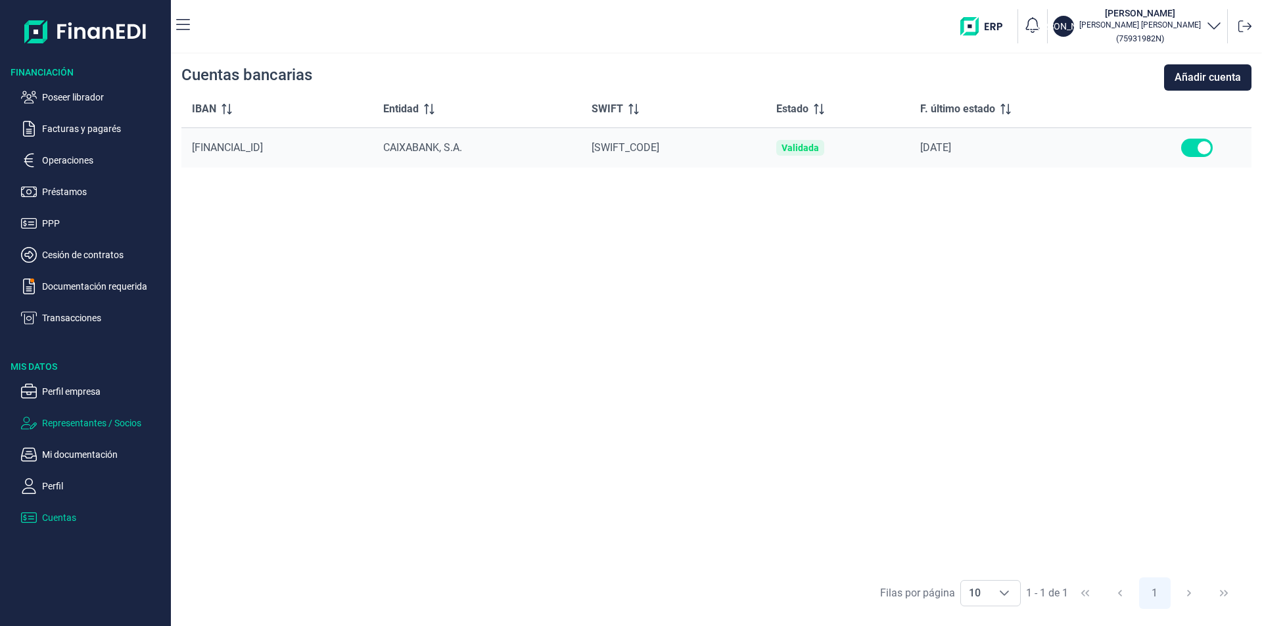
click at [108, 422] on p "Representantes / Socios" at bounding box center [104, 423] width 124 height 16
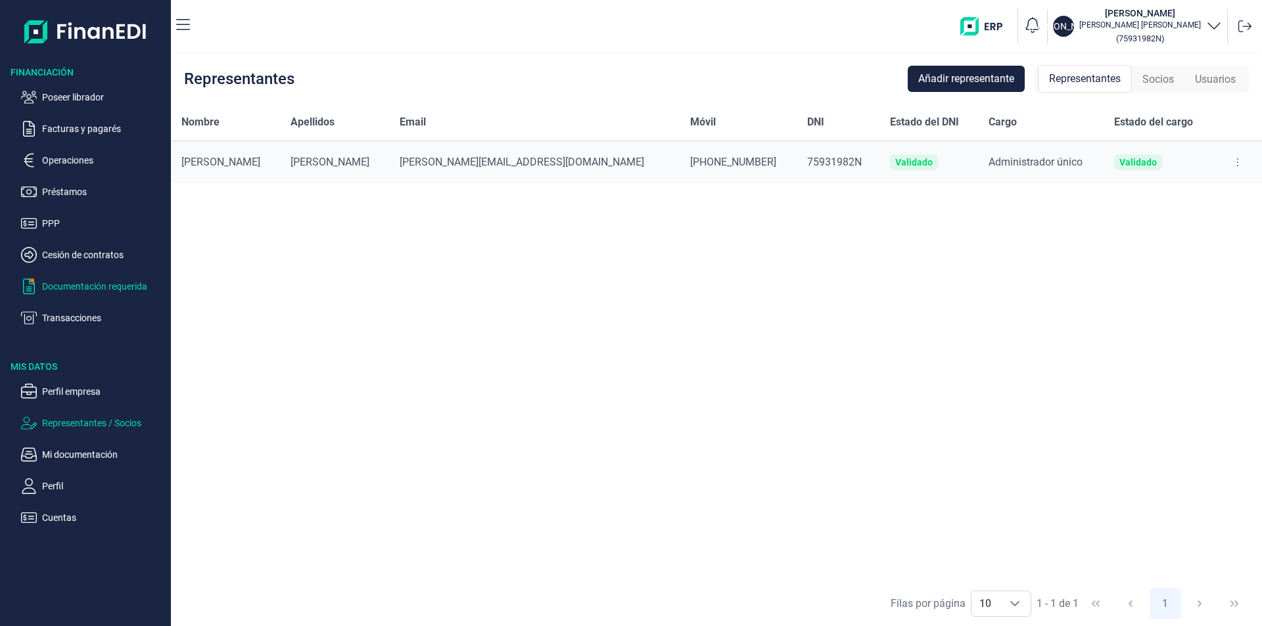
click at [91, 287] on p "Documentación requerida" at bounding box center [104, 287] width 124 height 16
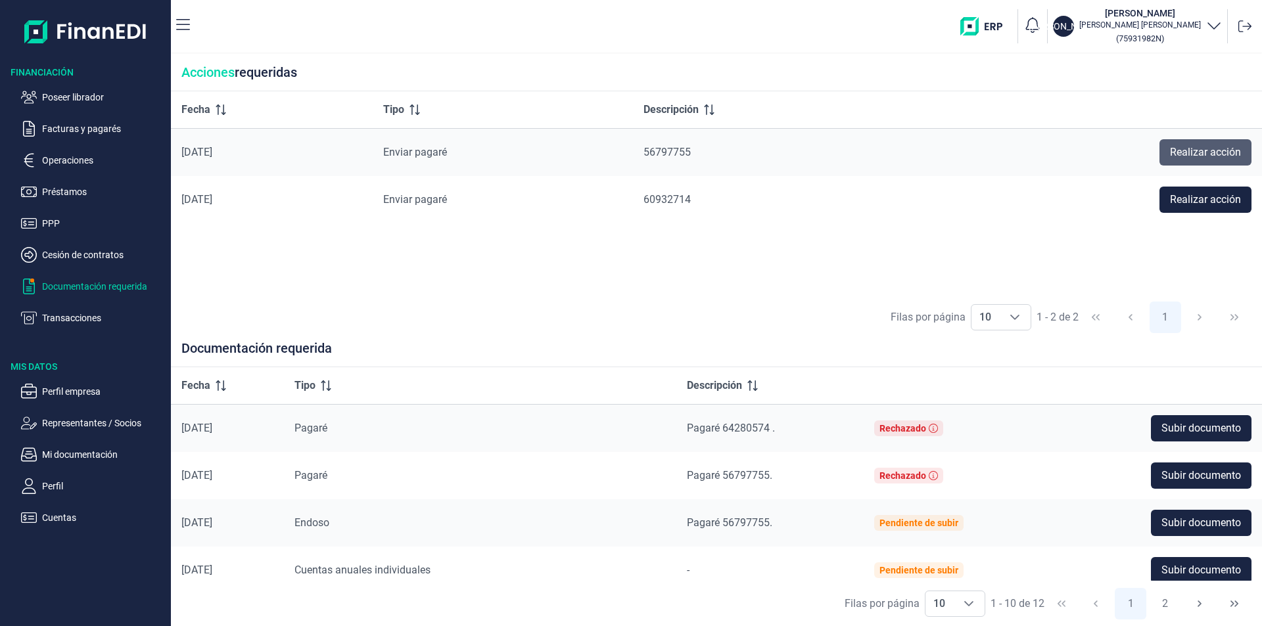
click at [1220, 150] on span "Realizar acción" at bounding box center [1205, 153] width 71 height 16
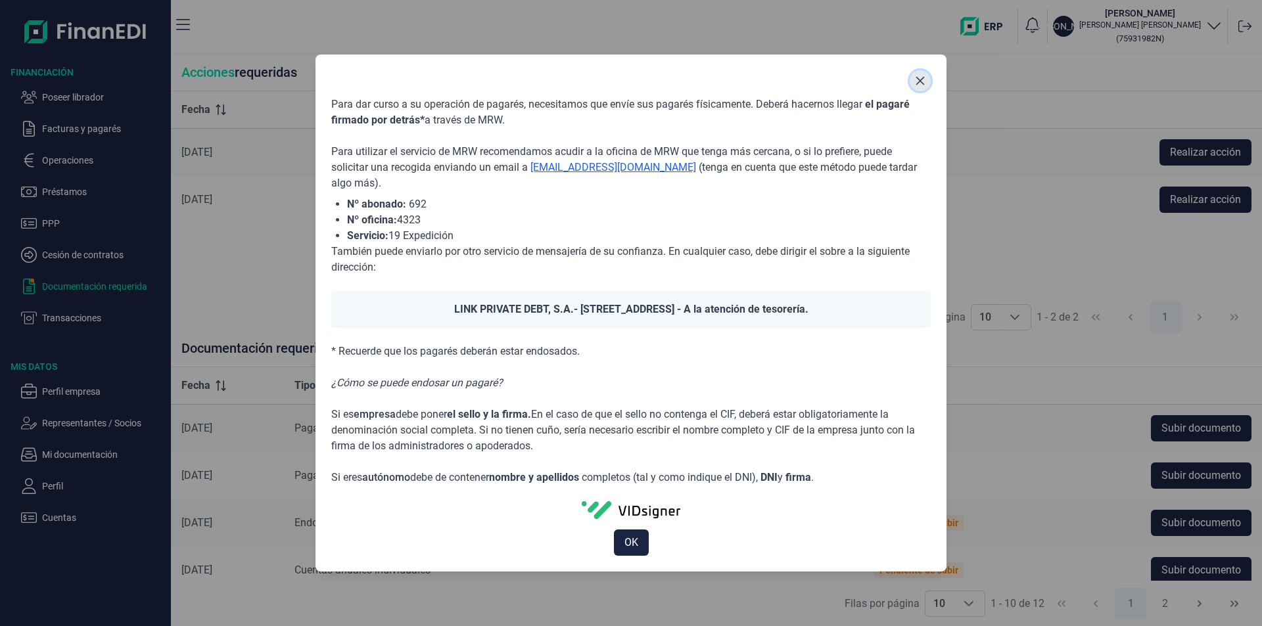
click at [925, 76] on icon "Close" at bounding box center [920, 81] width 11 height 11
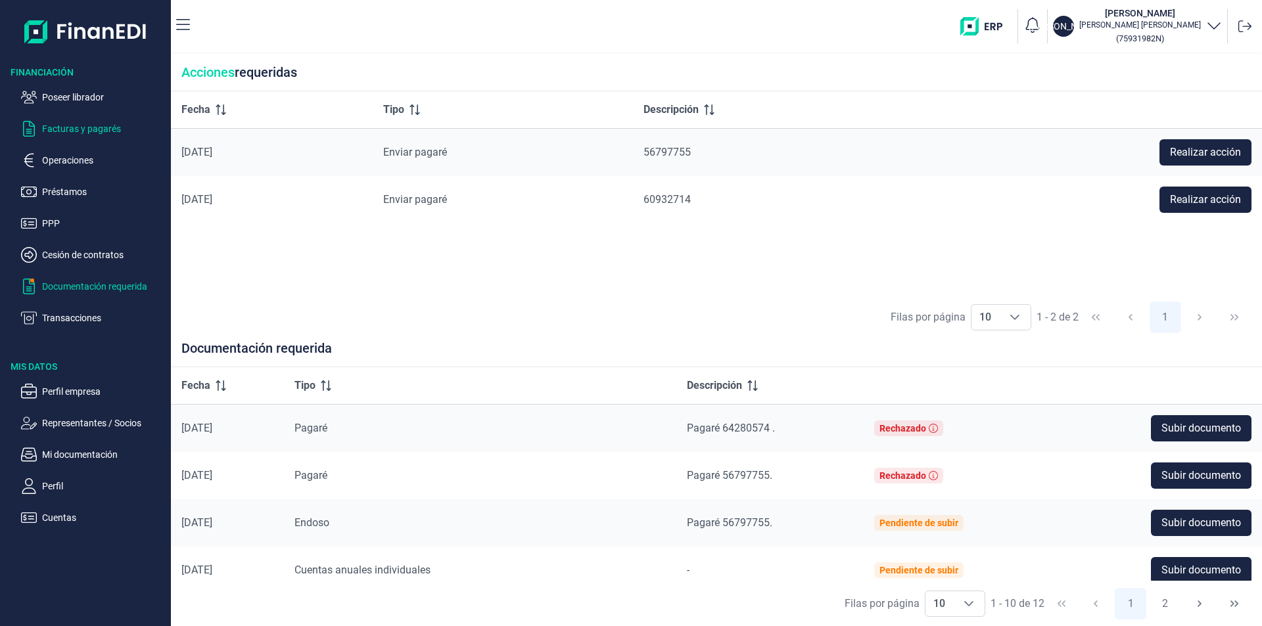
click at [86, 127] on p "Facturas y pagarés" at bounding box center [104, 129] width 124 height 16
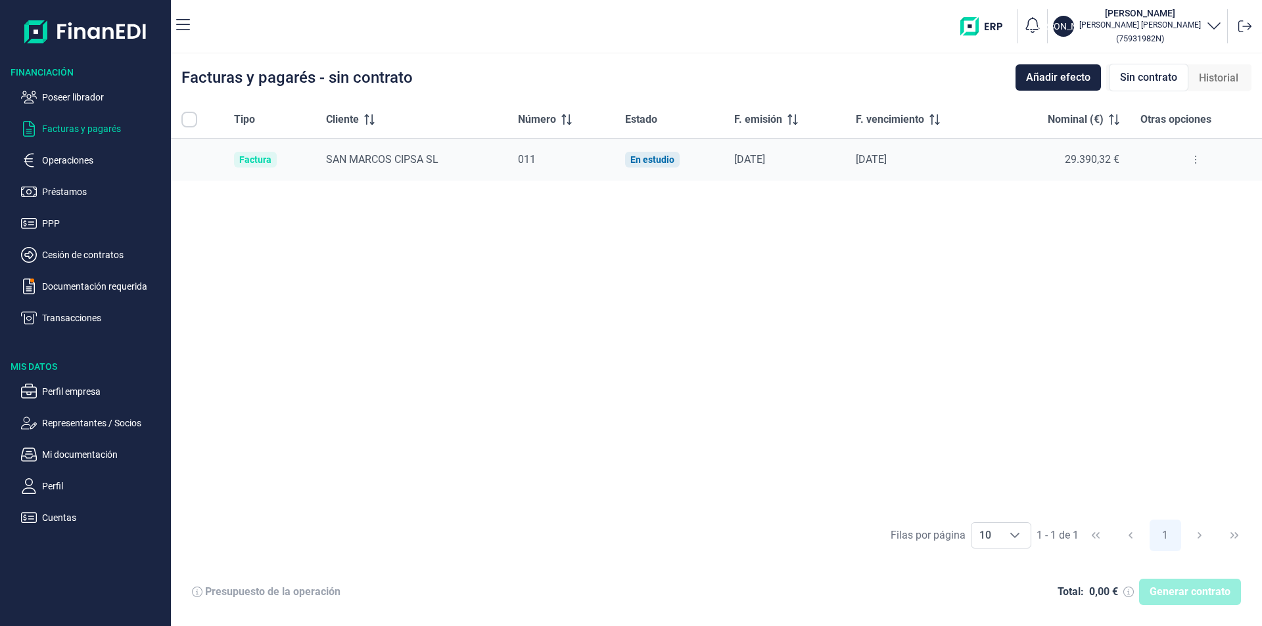
click at [1194, 162] on icon at bounding box center [1195, 159] width 3 height 11
click at [1154, 193] on span "Ver detalle de la factura" at bounding box center [1148, 192] width 96 height 13
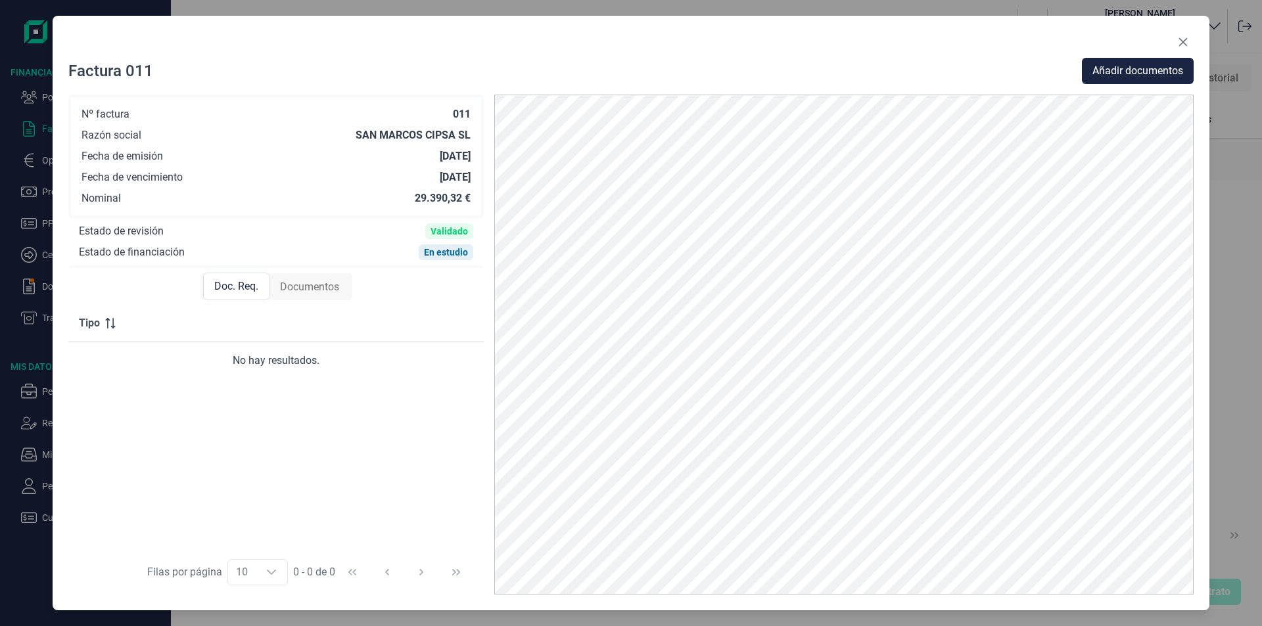
click at [324, 288] on span "Documentos" at bounding box center [309, 287] width 59 height 16
click at [248, 289] on span "Doc. Req." at bounding box center [236, 287] width 44 height 16
click at [1182, 41] on icon "Close" at bounding box center [1183, 42] width 9 height 9
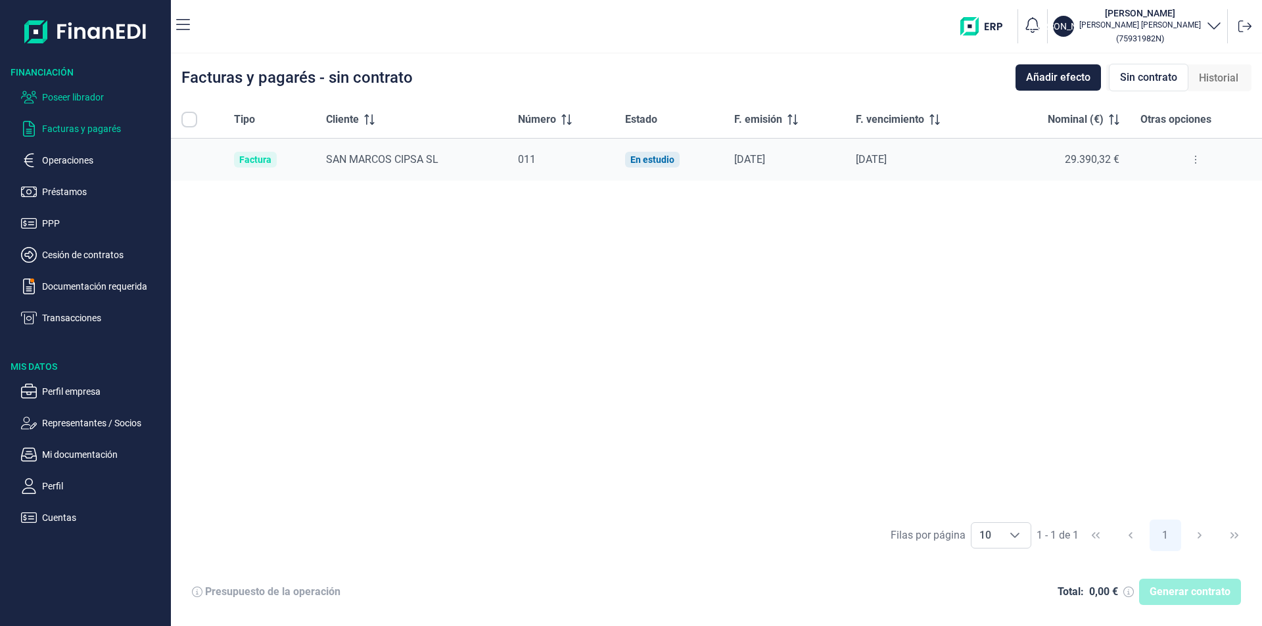
click at [89, 95] on p "Poseer librador" at bounding box center [104, 97] width 124 height 16
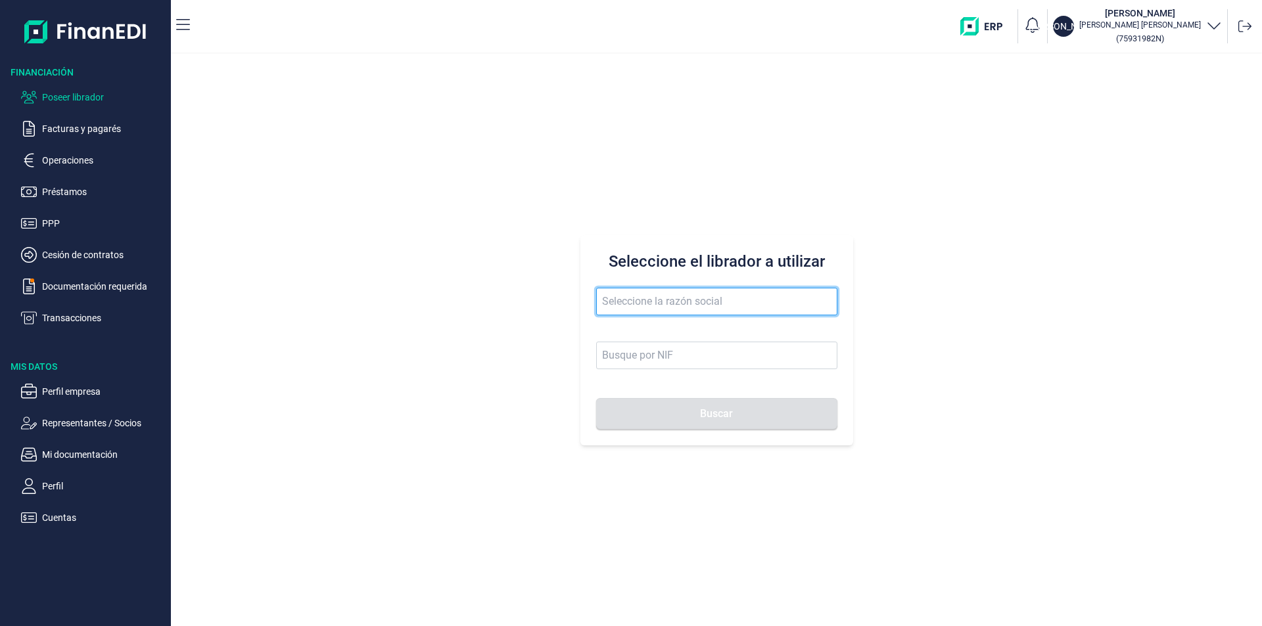
click at [616, 299] on input "text" at bounding box center [716, 302] width 241 height 28
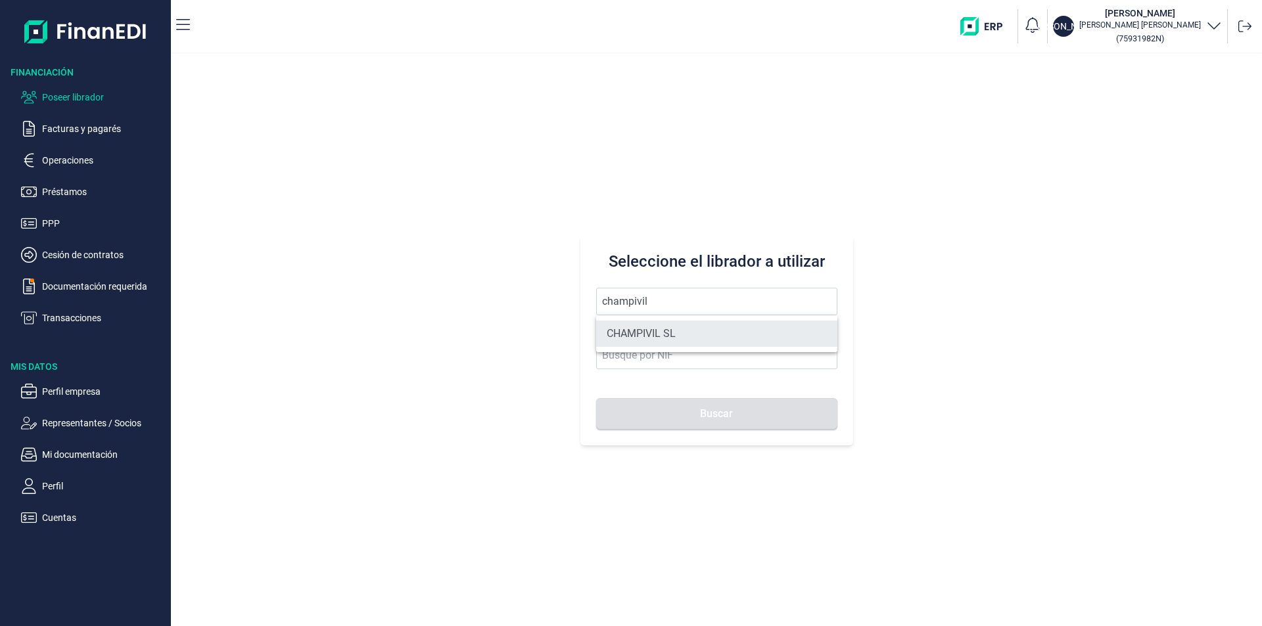
click at [629, 328] on li "CHAMPIVIL SL" at bounding box center [716, 334] width 241 height 26
type input "CHAMPIVIL SL"
type input "B27271352"
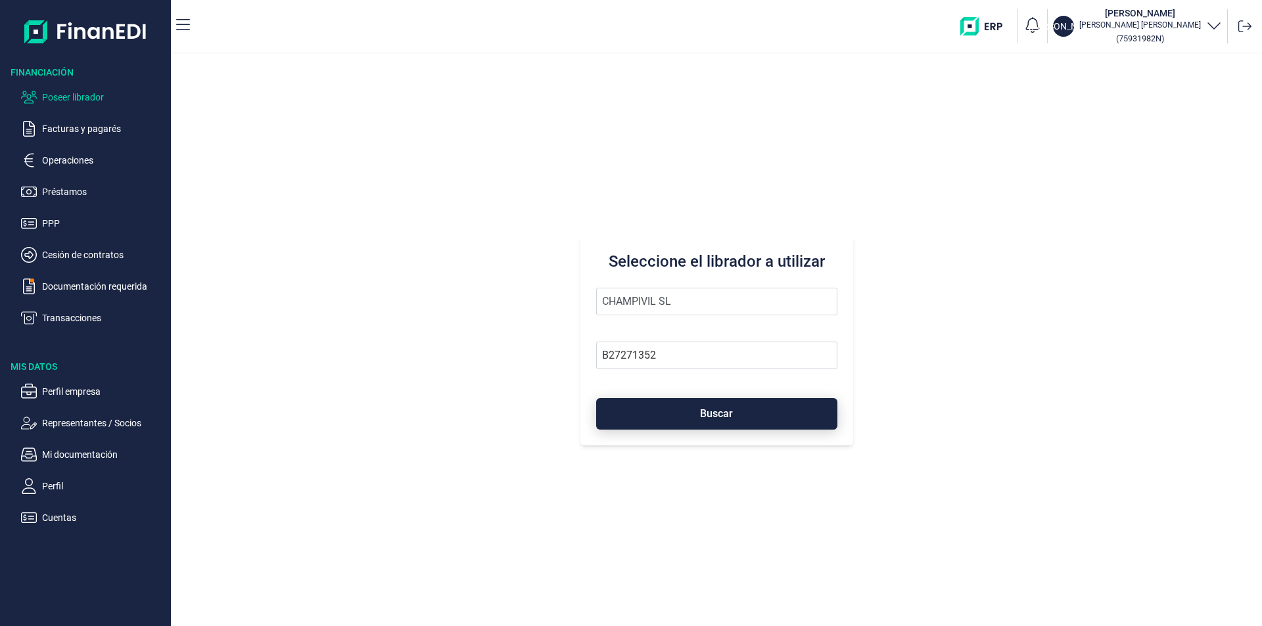
click at [661, 406] on button "Buscar" at bounding box center [716, 414] width 241 height 32
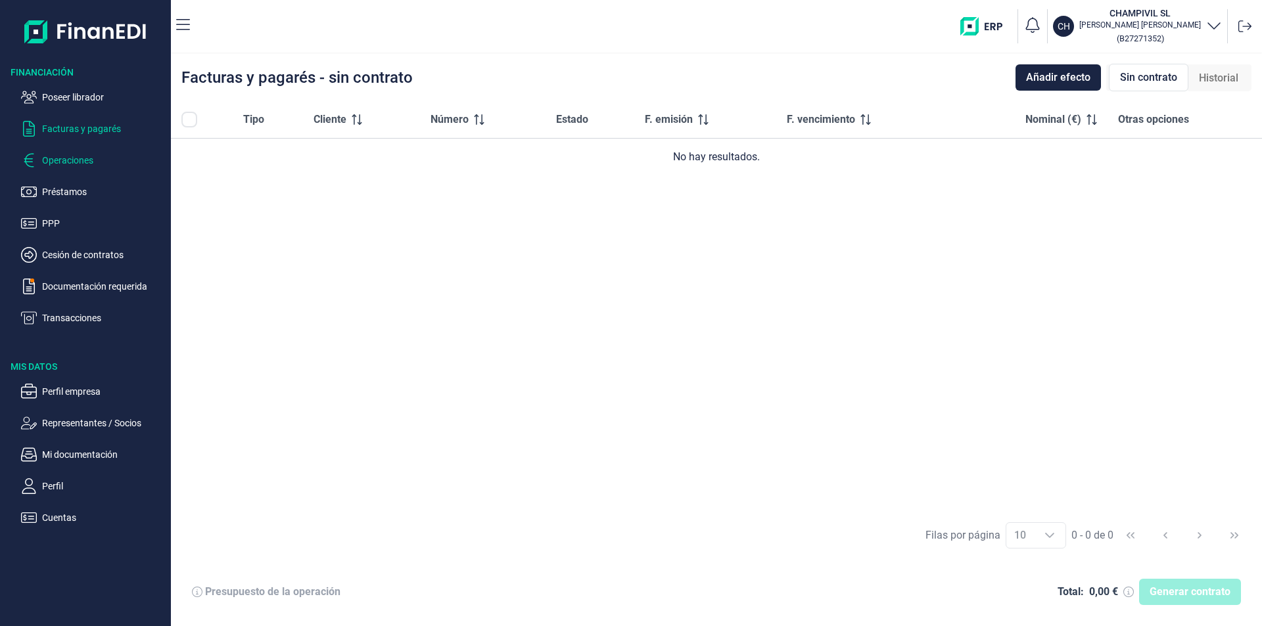
click at [81, 159] on p "Operaciones" at bounding box center [104, 160] width 124 height 16
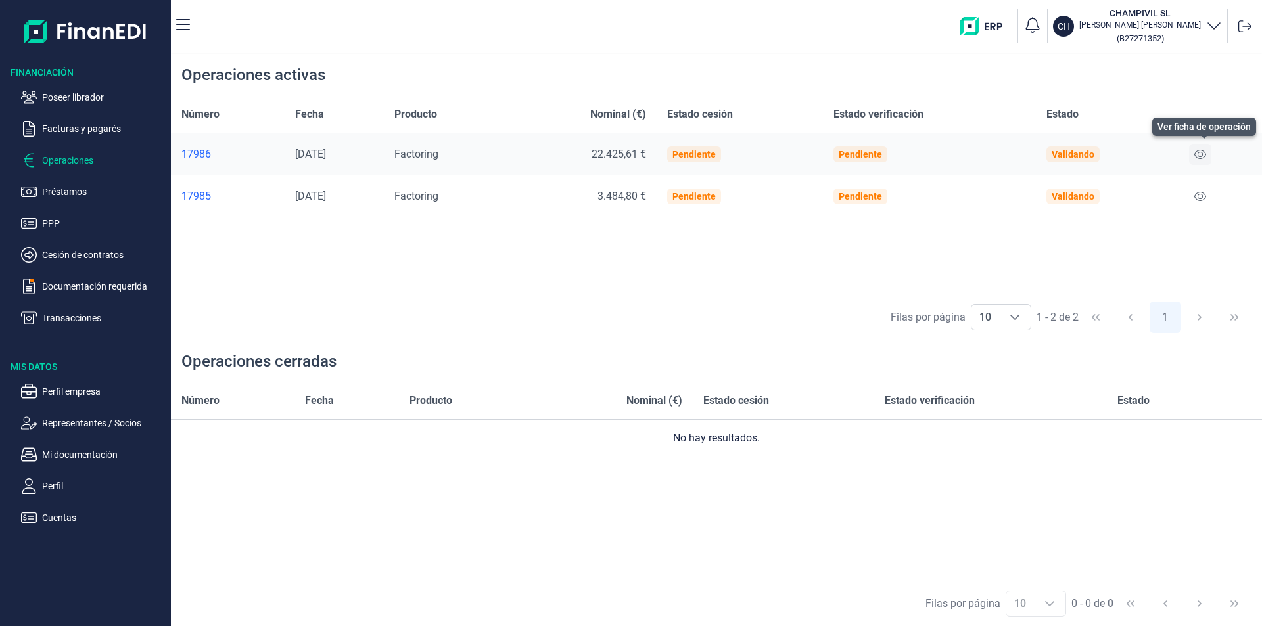
click at [1202, 152] on icon at bounding box center [1200, 154] width 12 height 9
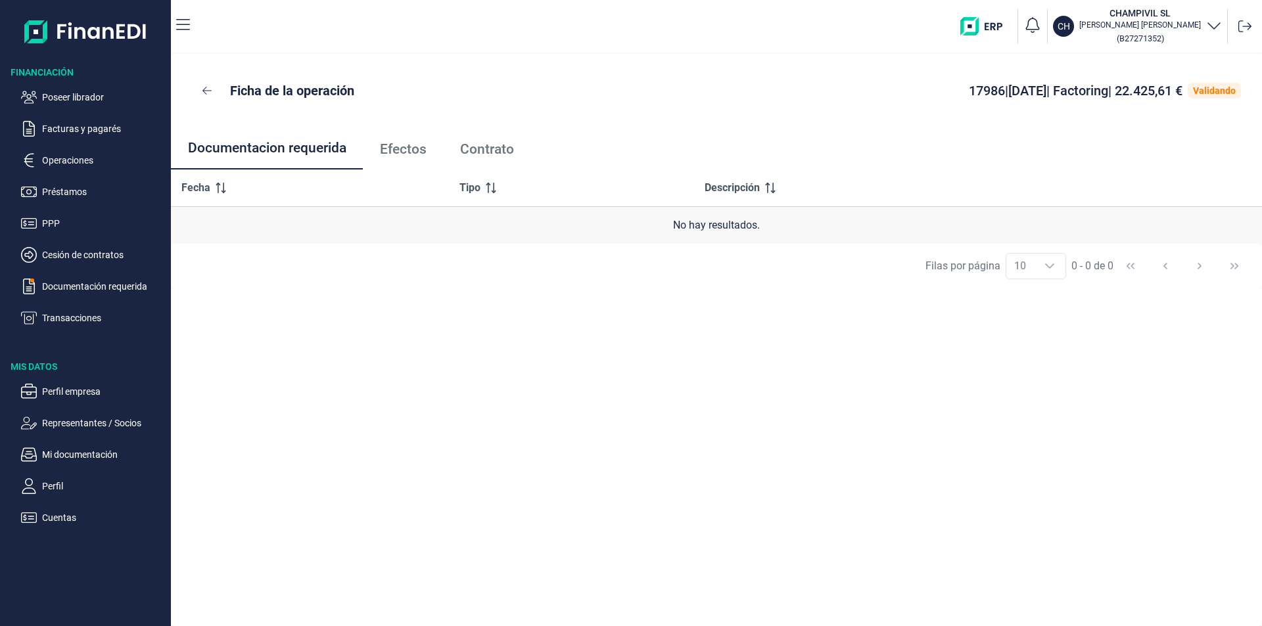
click at [423, 148] on span "Efectos" at bounding box center [403, 150] width 47 height 14
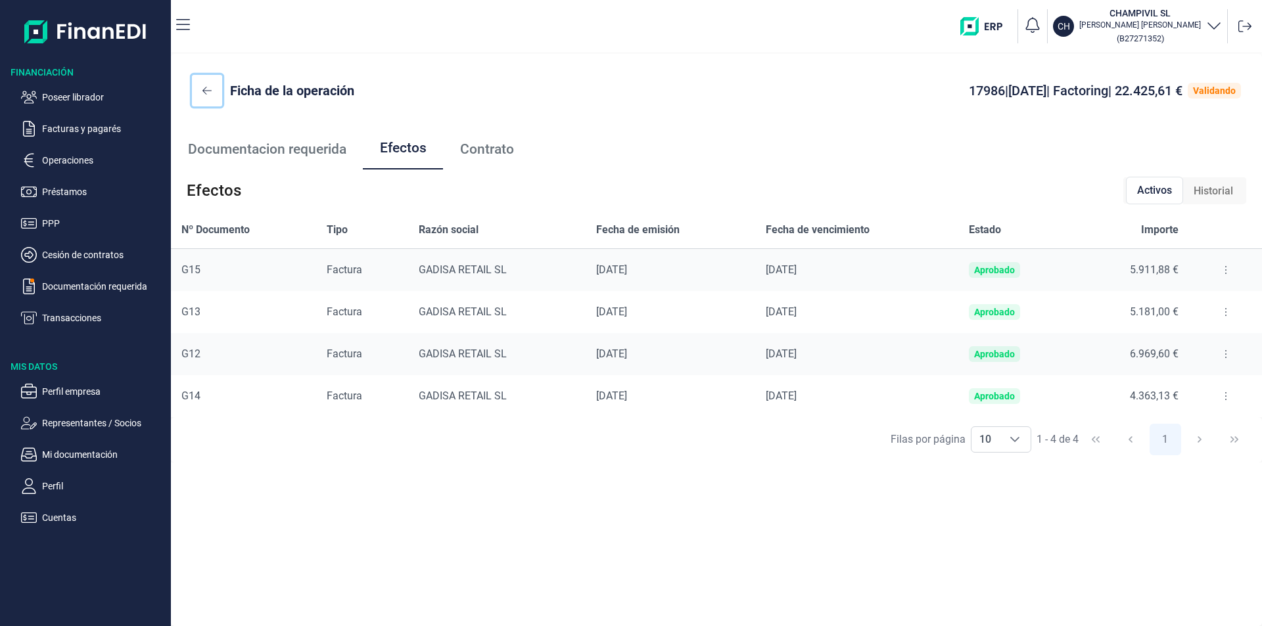
click at [211, 87] on icon at bounding box center [206, 90] width 9 height 11
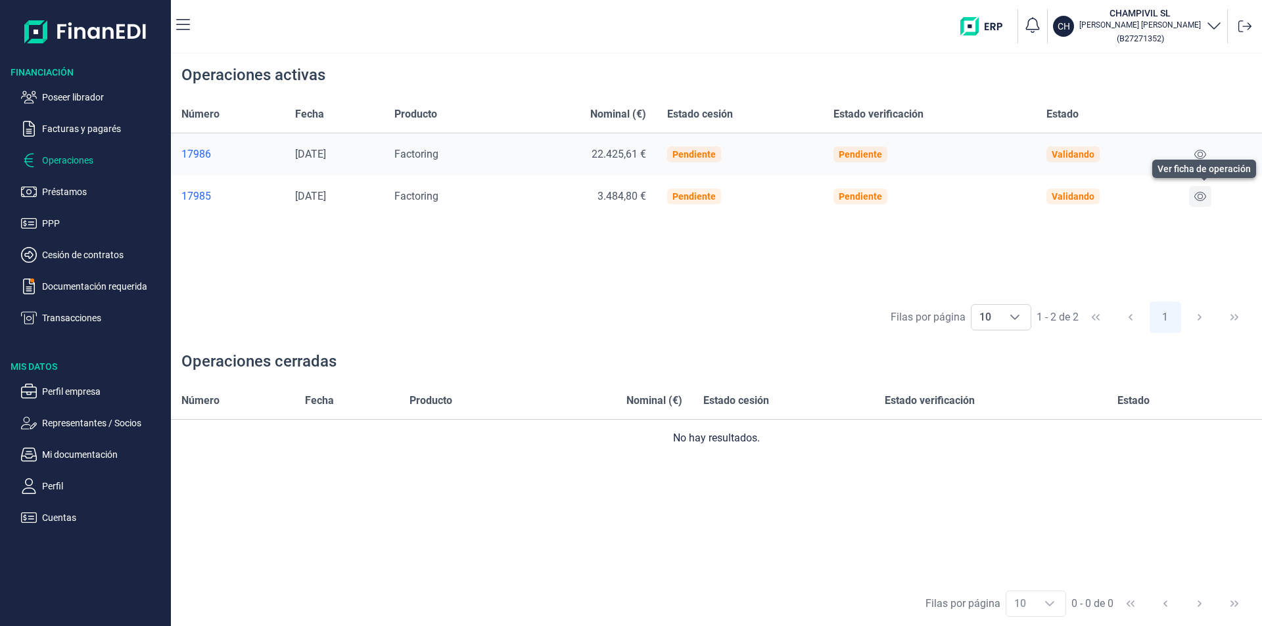
click at [1205, 196] on icon at bounding box center [1200, 196] width 12 height 11
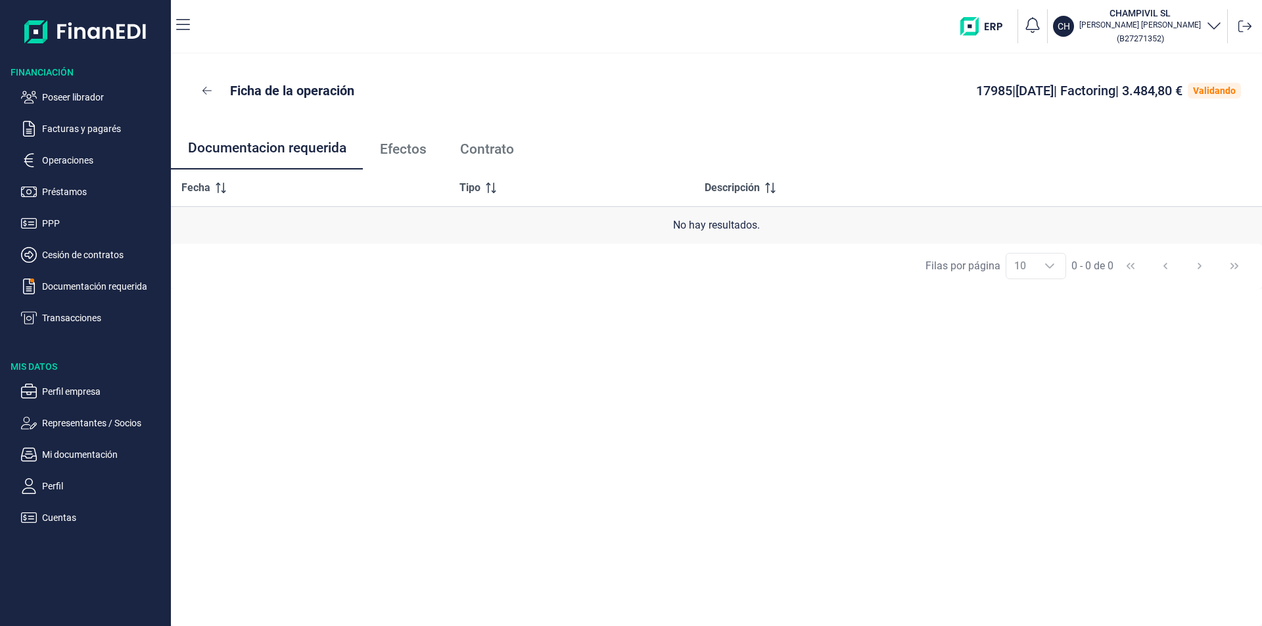
click at [398, 145] on span "Efectos" at bounding box center [403, 150] width 47 height 14
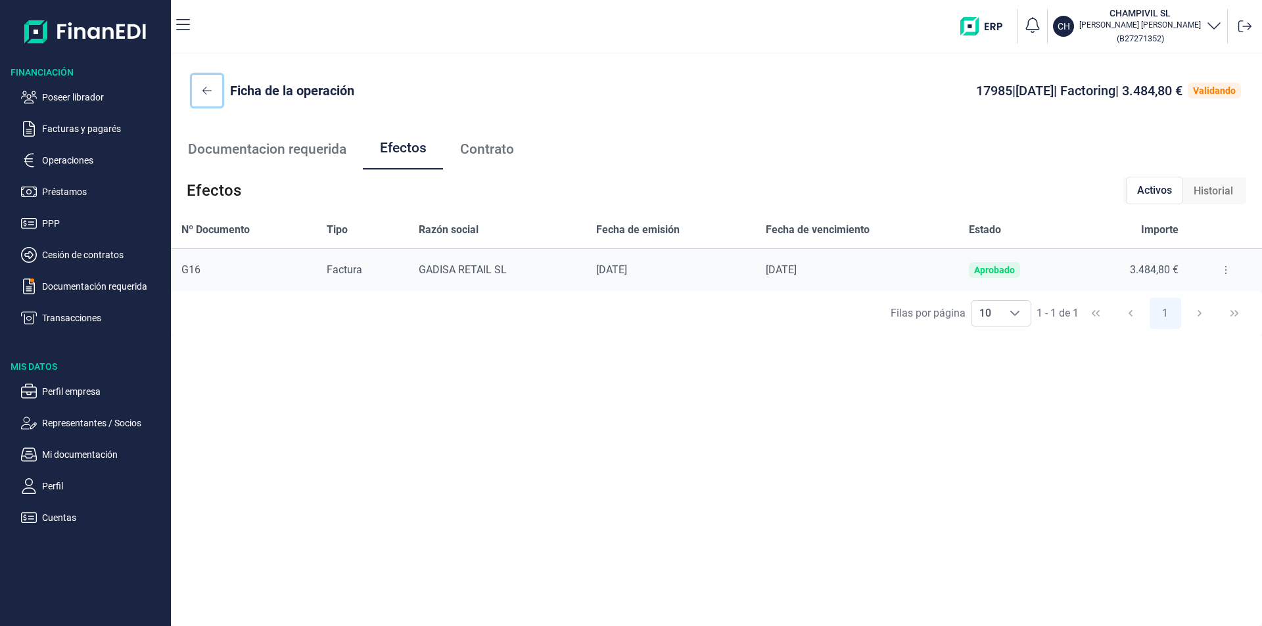
click at [206, 87] on icon at bounding box center [206, 91] width 9 height 8
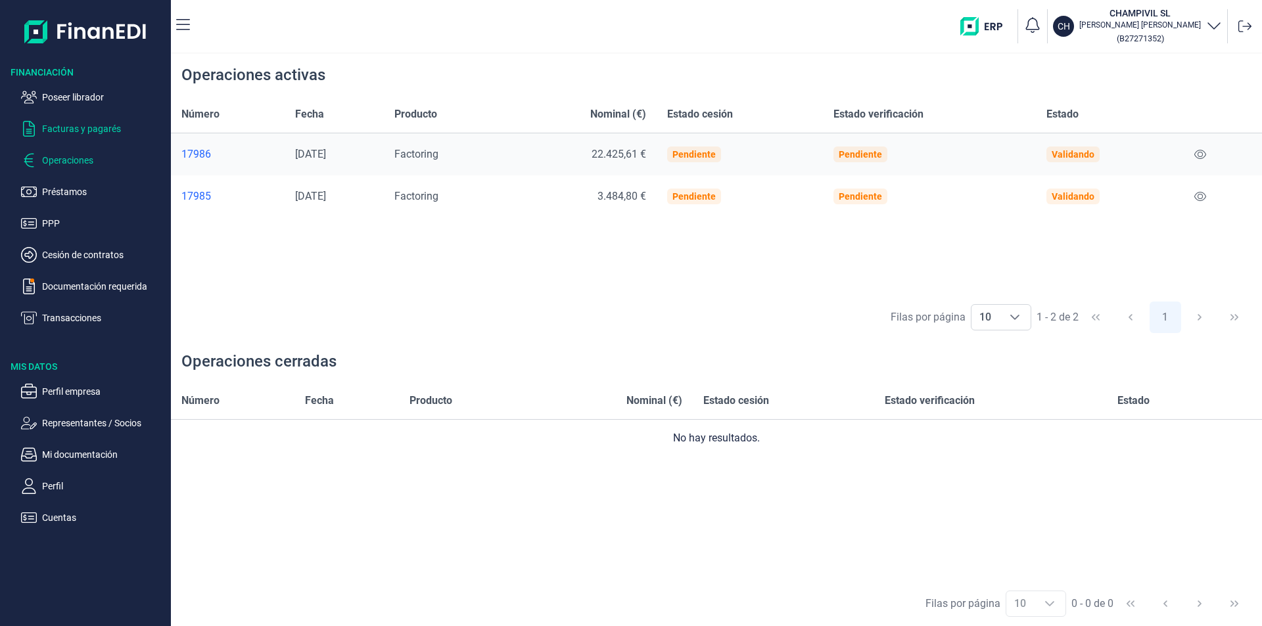
click at [105, 127] on p "Facturas y pagarés" at bounding box center [104, 129] width 124 height 16
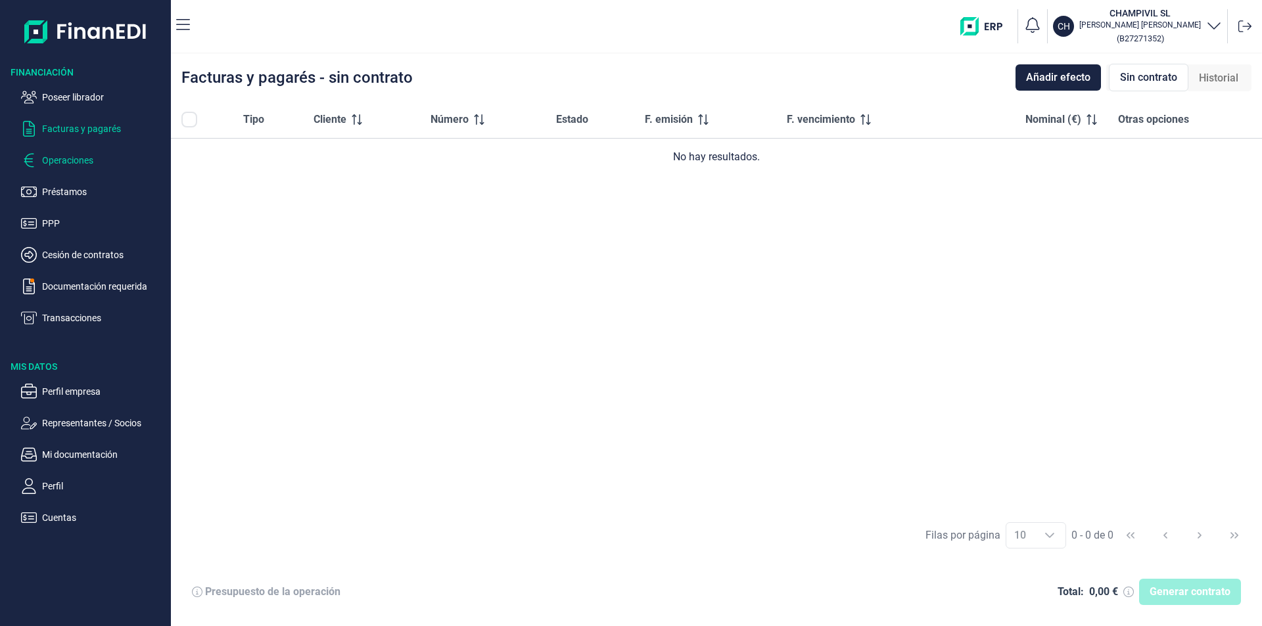
click at [80, 157] on p "Operaciones" at bounding box center [104, 160] width 124 height 16
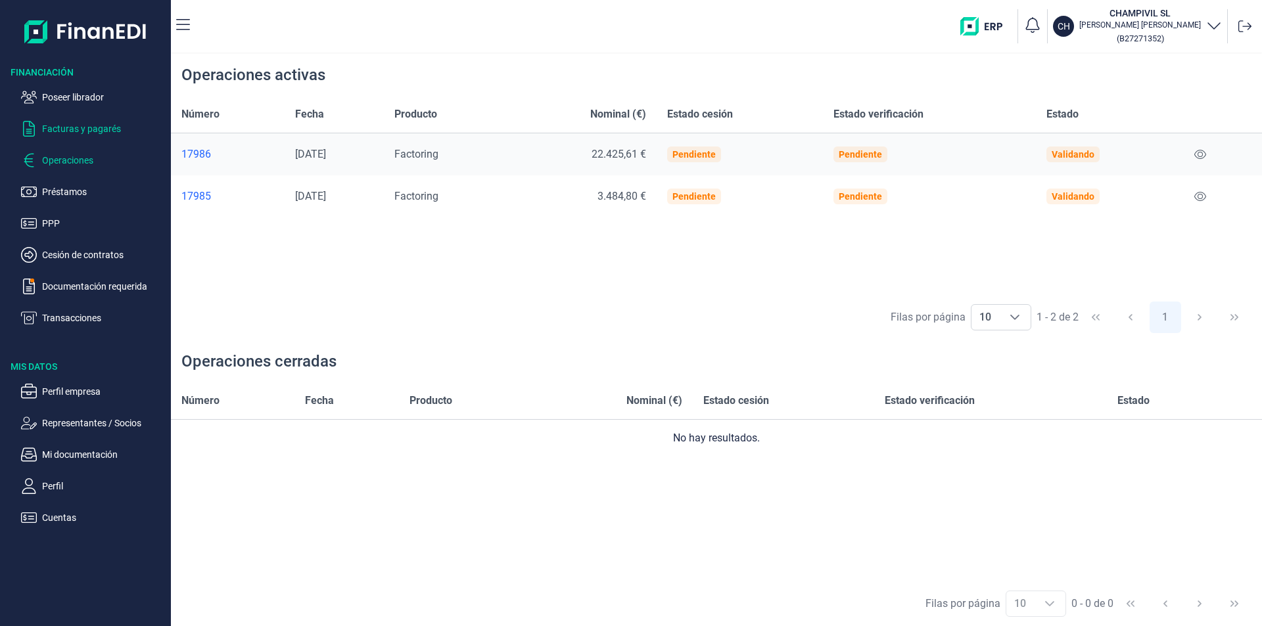
click at [111, 131] on p "Facturas y pagarés" at bounding box center [104, 129] width 124 height 16
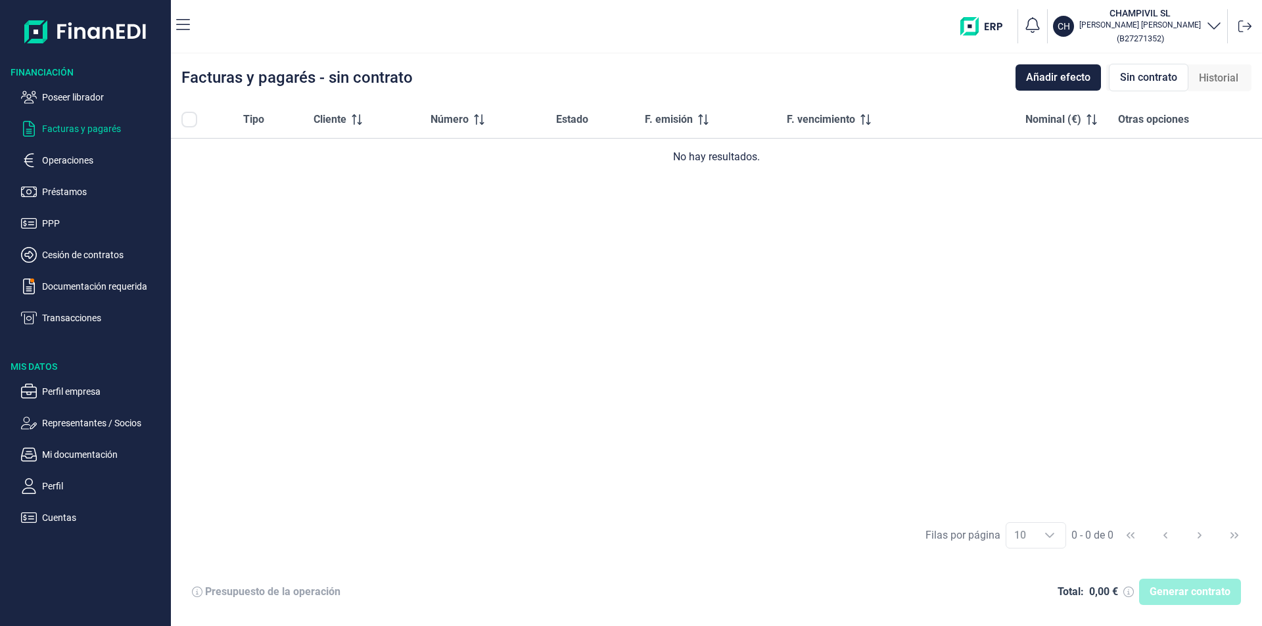
click at [1214, 78] on span "Historial" at bounding box center [1218, 78] width 39 height 16
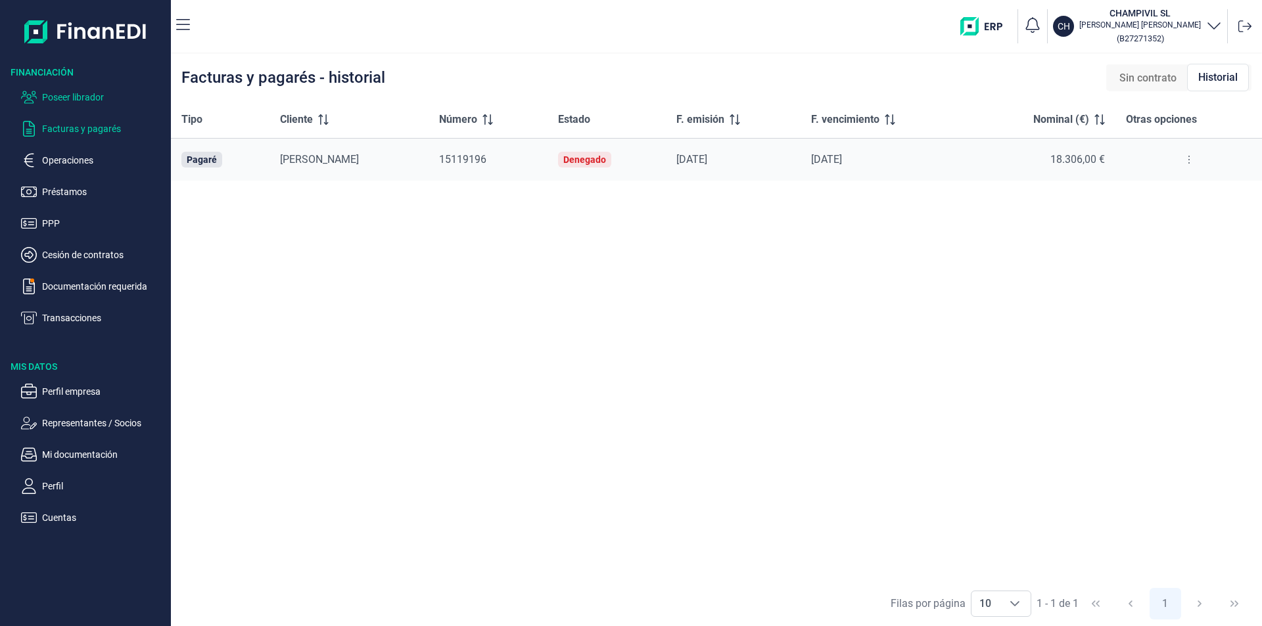
click at [69, 97] on p "Poseer librador" at bounding box center [104, 97] width 124 height 16
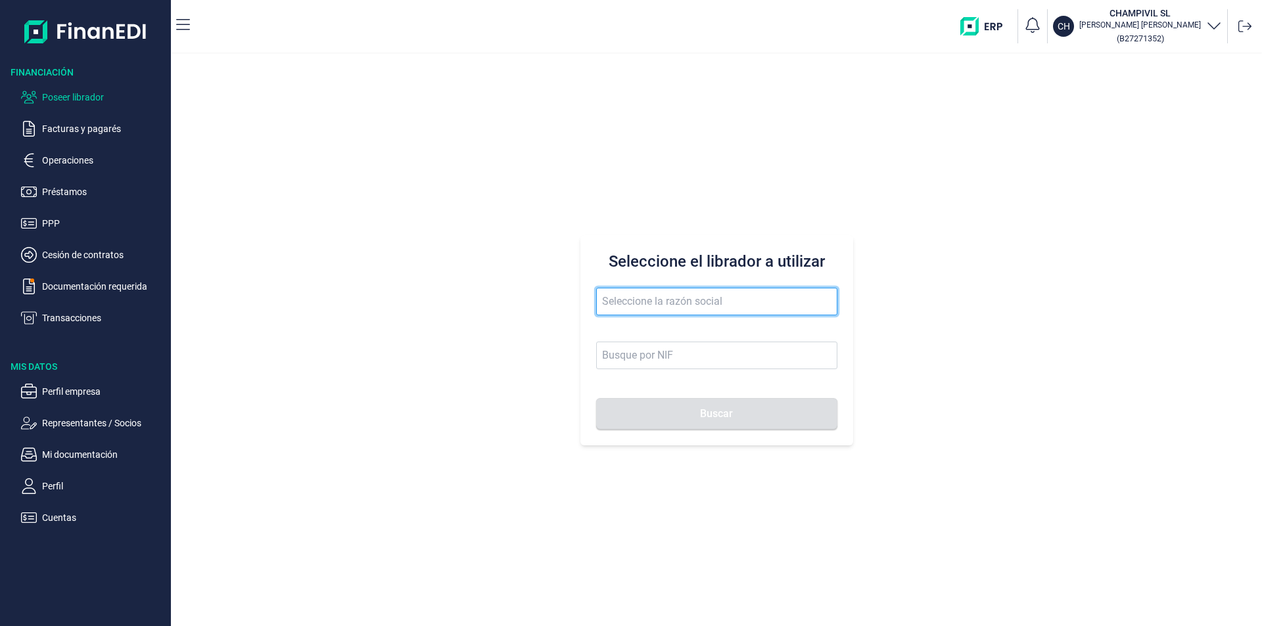
click at [626, 302] on input "text" at bounding box center [716, 302] width 241 height 28
type input "sp constr"
drag, startPoint x: 653, startPoint y: 306, endPoint x: 597, endPoint y: 300, distance: 56.2
click at [597, 300] on input "sp constr" at bounding box center [716, 302] width 241 height 28
click at [101, 95] on p "Poseer librador" at bounding box center [104, 97] width 124 height 16
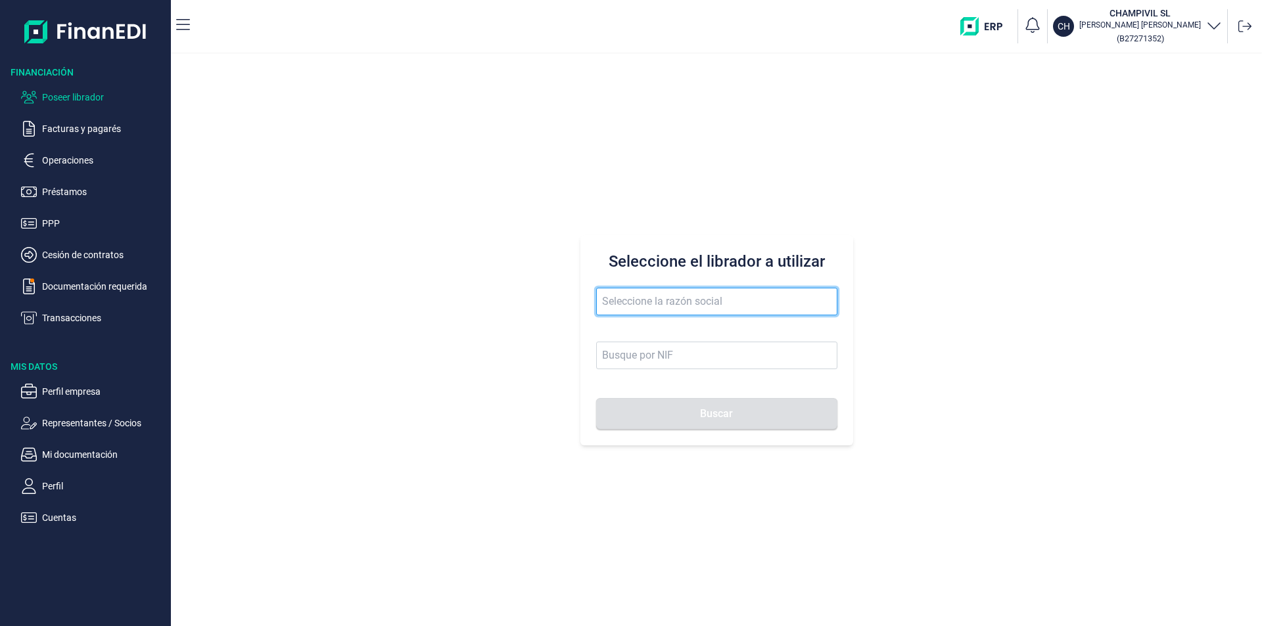
click at [648, 300] on input "text" at bounding box center [716, 302] width 241 height 28
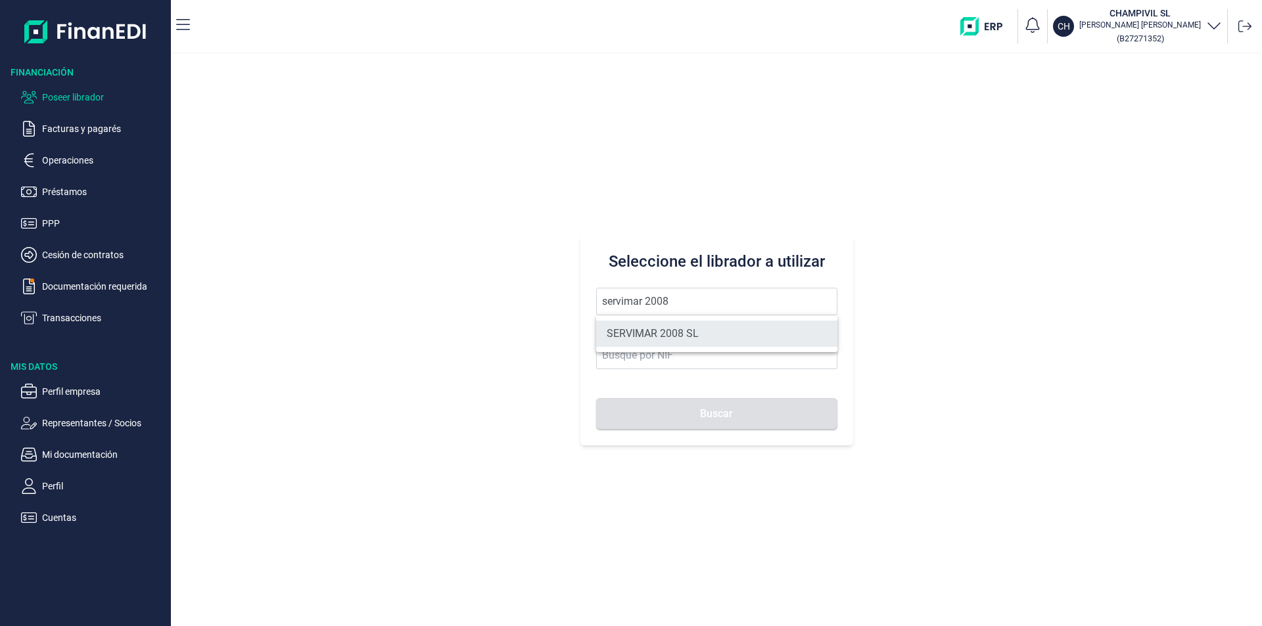
drag, startPoint x: 664, startPoint y: 335, endPoint x: 677, endPoint y: 395, distance: 61.1
click at [664, 335] on li "SERVIMAR 2008 SL" at bounding box center [716, 334] width 241 height 26
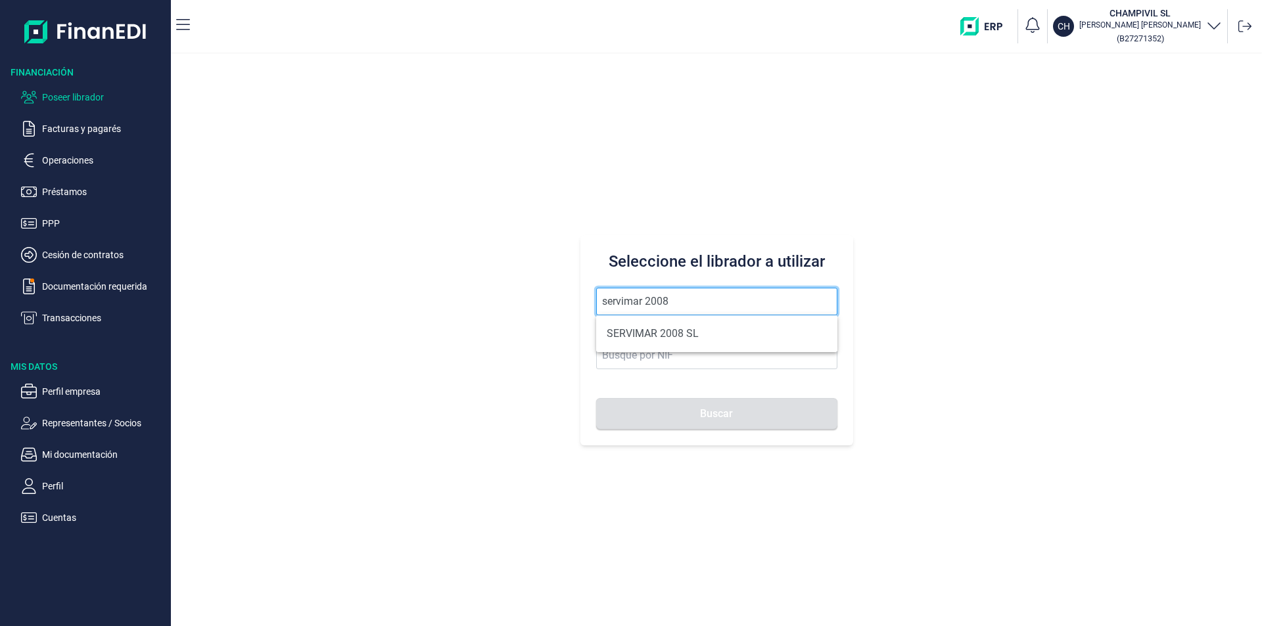
type input "SERVIMAR 2008 SL"
type input "B73574691"
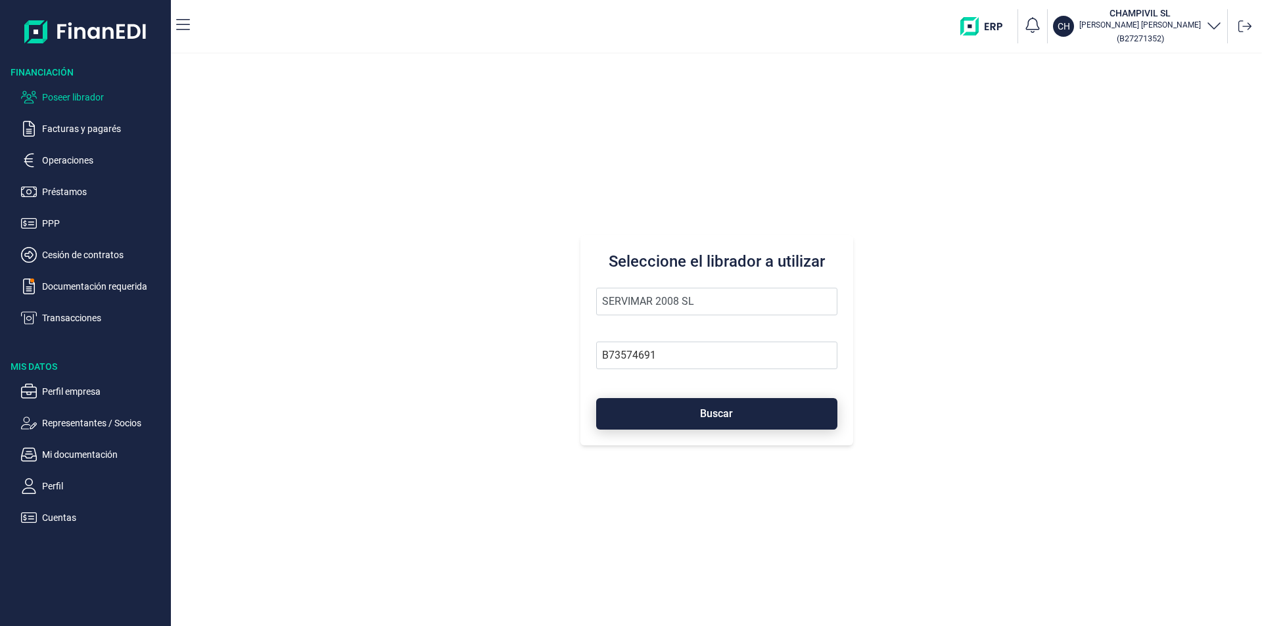
click at [686, 417] on button "Buscar" at bounding box center [716, 414] width 241 height 32
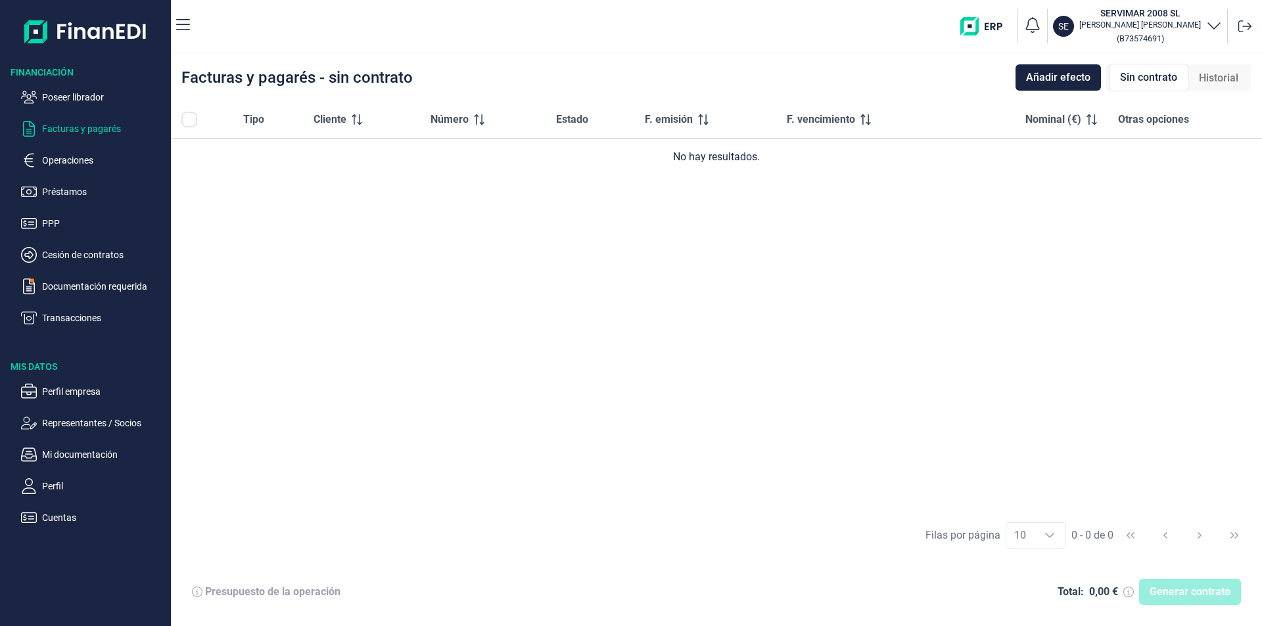
click at [1222, 78] on span "Historial" at bounding box center [1218, 78] width 39 height 16
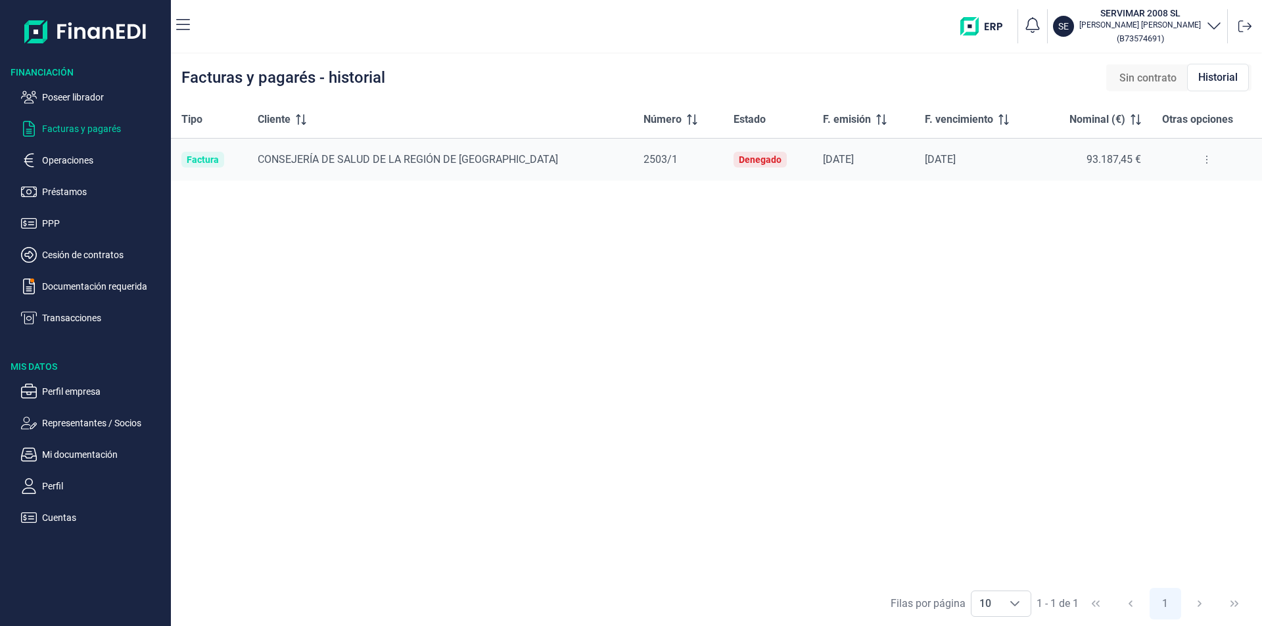
click at [1153, 78] on span "Sin contrato" at bounding box center [1147, 78] width 57 height 16
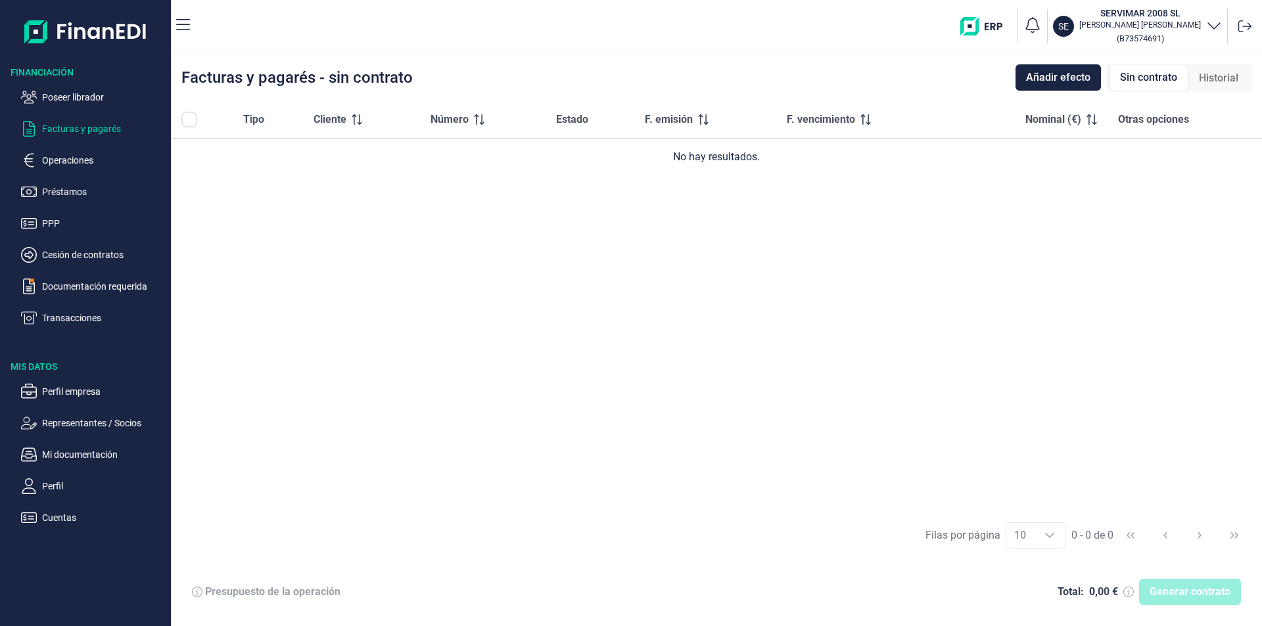
click at [929, 281] on div "Tipo Cliente Número Estado F. emisión F. vencimiento Nominal (€) Otras opciones…" at bounding box center [716, 306] width 1091 height 411
click at [764, 250] on div "Tipo Cliente Número Estado F. emisión F. vencimiento Nominal (€) Otras opciones…" at bounding box center [716, 306] width 1091 height 411
